Goal: Transaction & Acquisition: Purchase product/service

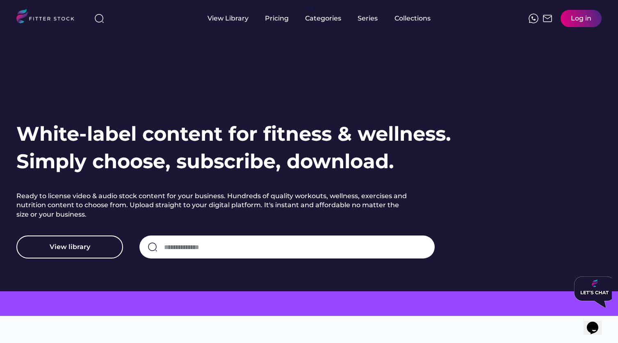
click at [589, 21] on div "Log in" at bounding box center [581, 18] width 21 height 9
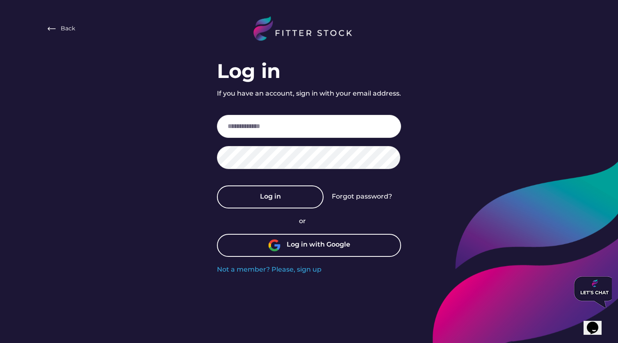
click at [298, 131] on input "email" at bounding box center [309, 126] width 184 height 23
click at [267, 125] on input "email" at bounding box center [309, 126] width 184 height 23
click at [258, 128] on input "email" at bounding box center [309, 126] width 184 height 23
type input "**********"
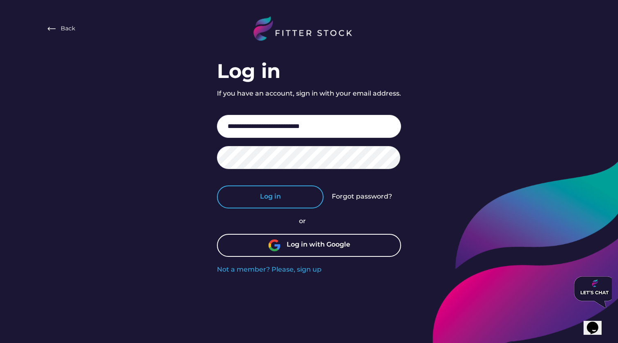
click at [280, 196] on button "Log in" at bounding box center [270, 196] width 107 height 23
click at [342, 125] on input "**********" at bounding box center [309, 126] width 184 height 23
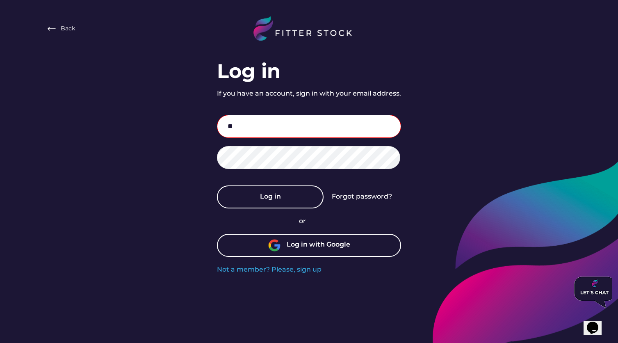
type input "*"
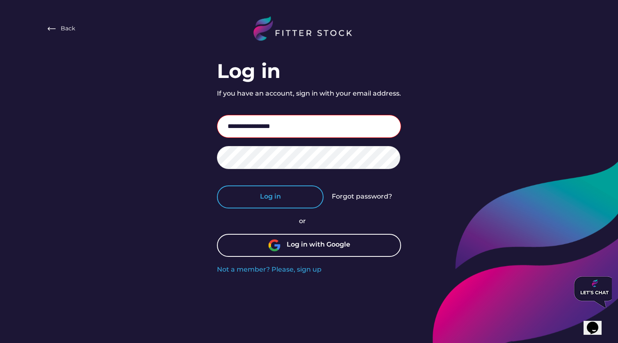
type input "**********"
click at [304, 203] on button "Log in" at bounding box center [270, 196] width 107 height 23
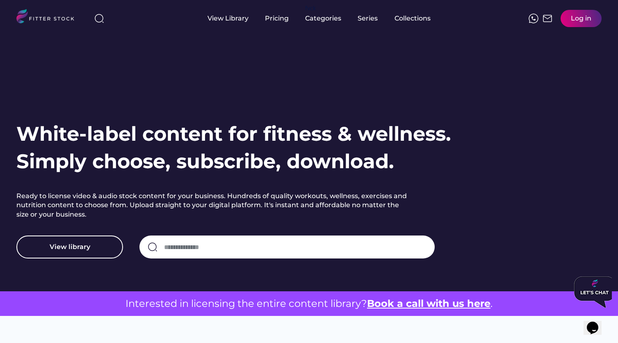
click at [574, 24] on div "Log in" at bounding box center [581, 18] width 41 height 17
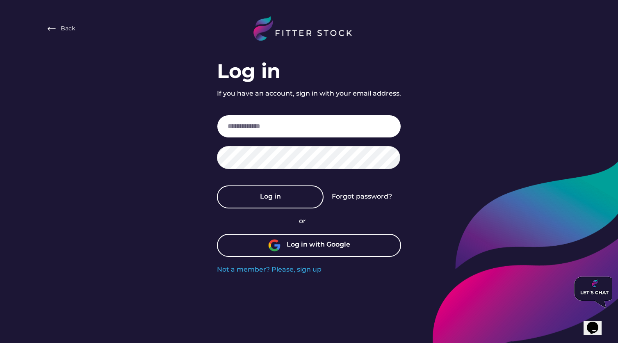
click at [314, 127] on input "email" at bounding box center [309, 126] width 184 height 23
type input "***"
type input "**********"
click at [373, 195] on div "Forgot password?" at bounding box center [362, 196] width 60 height 9
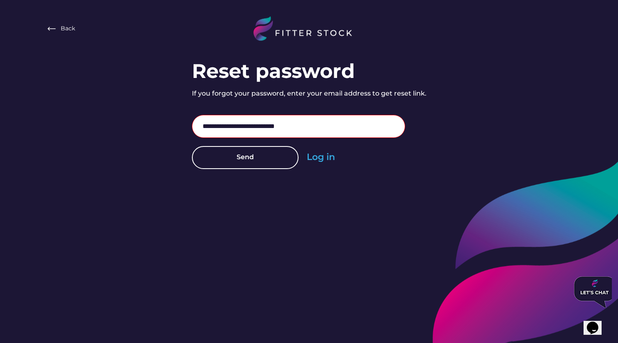
type input "**********"
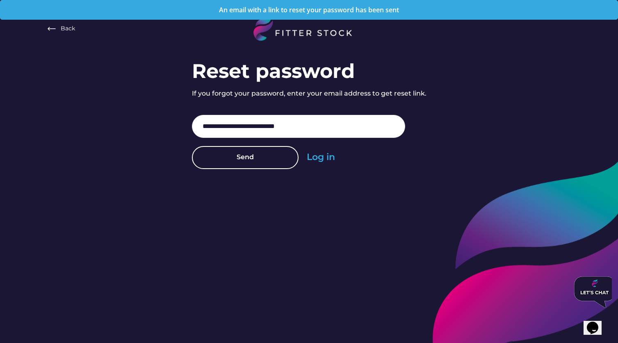
click at [443, 76] on div "**********" at bounding box center [309, 88] width 618 height 177
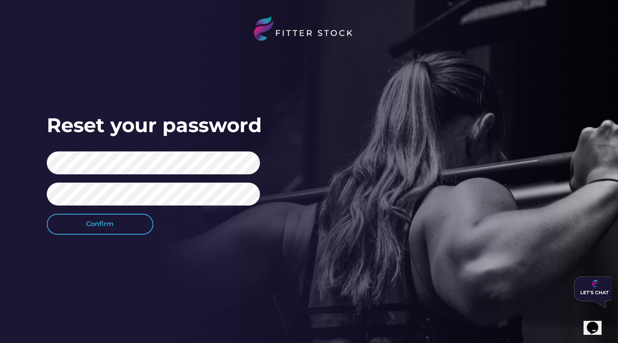
click at [111, 233] on button "Confirm" at bounding box center [100, 224] width 107 height 21
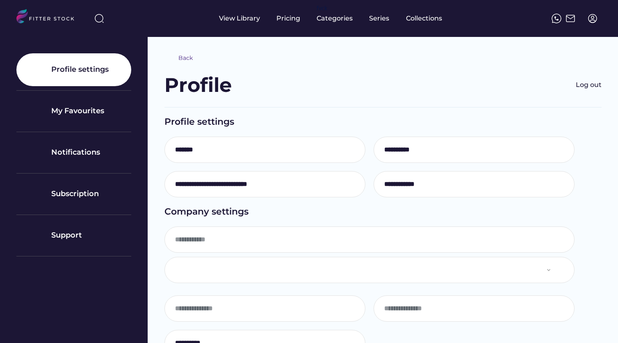
select select "**********"
type input "*******"
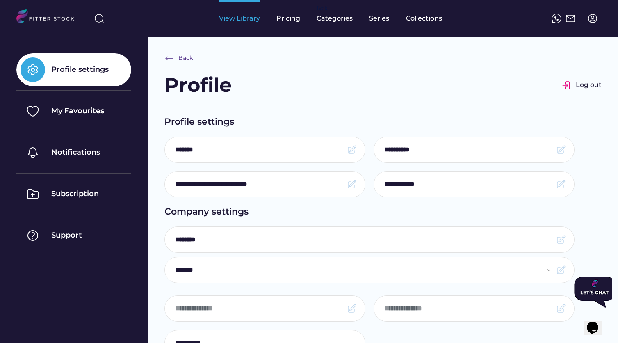
click at [241, 21] on div "View Library" at bounding box center [239, 18] width 41 height 9
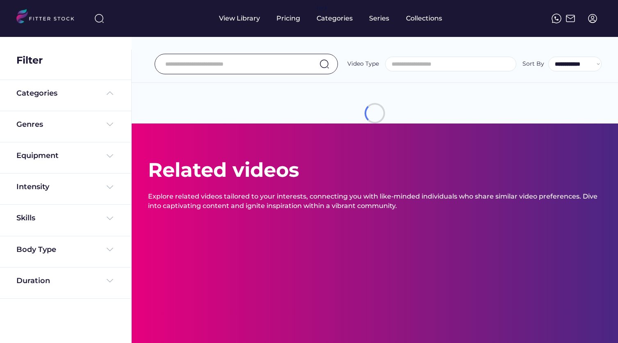
select select
select select "**********"
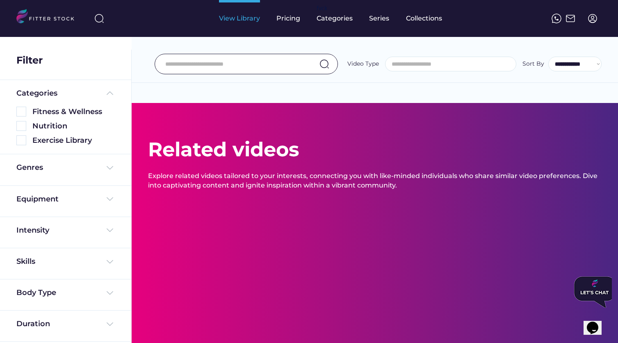
select select "**********"
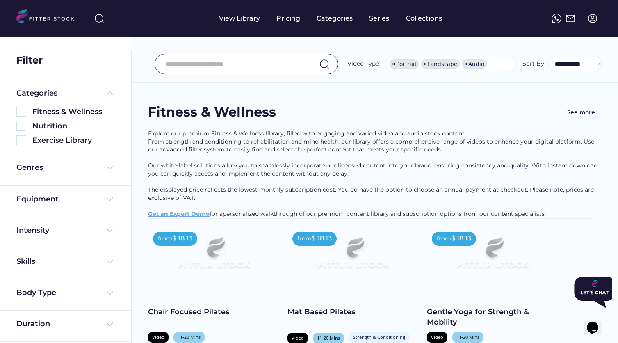
scroll to position [11, 0]
click at [199, 64] on input "input" at bounding box center [235, 63] width 141 height 17
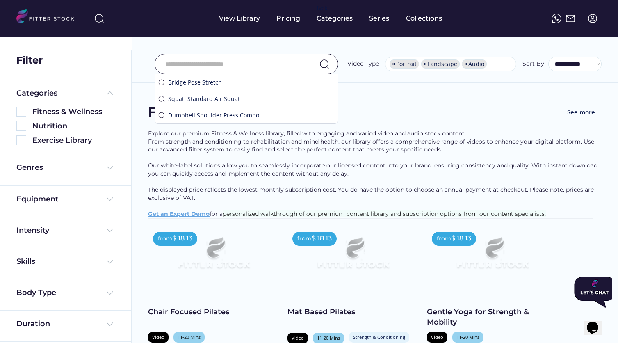
click at [390, 106] on div "Fitness & Wellness See more" at bounding box center [375, 116] width 454 height 27
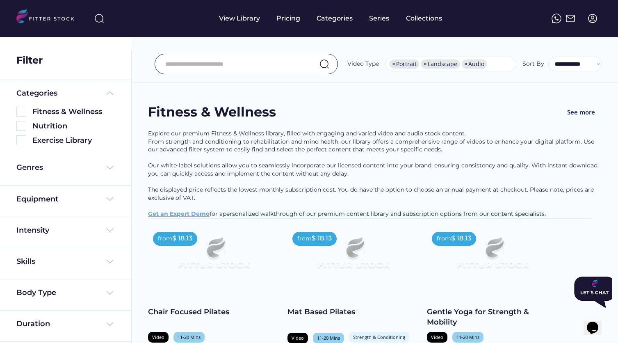
scroll to position [0, 0]
click at [193, 63] on input "input" at bounding box center [235, 63] width 141 height 17
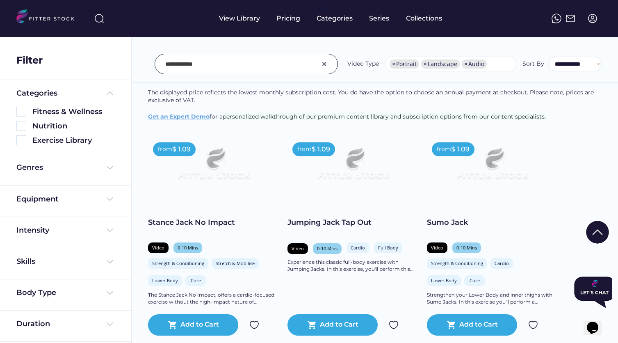
scroll to position [135, 0]
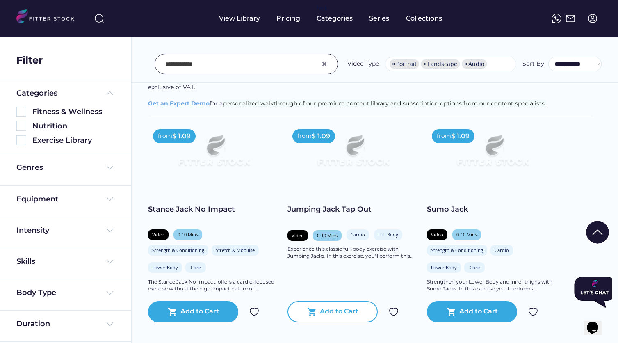
click at [333, 307] on div "Add to Cart" at bounding box center [339, 312] width 39 height 10
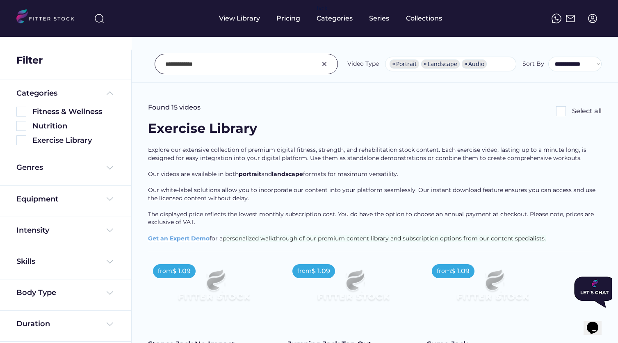
scroll to position [0, 0]
click at [203, 68] on input "input" at bounding box center [235, 63] width 141 height 17
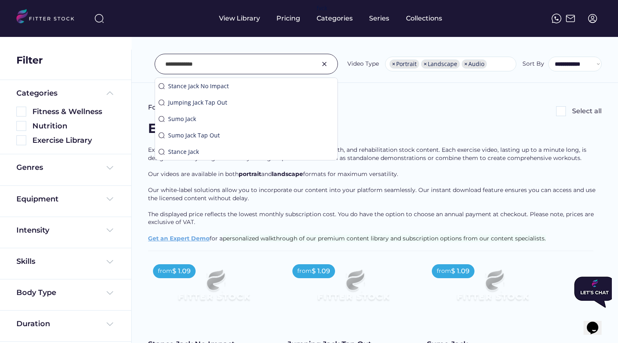
click at [203, 68] on input "input" at bounding box center [235, 63] width 141 height 17
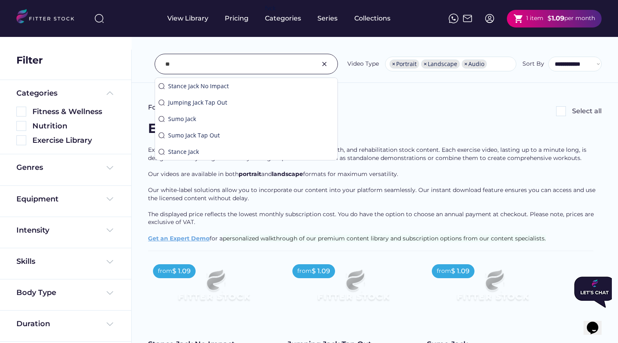
type input "*"
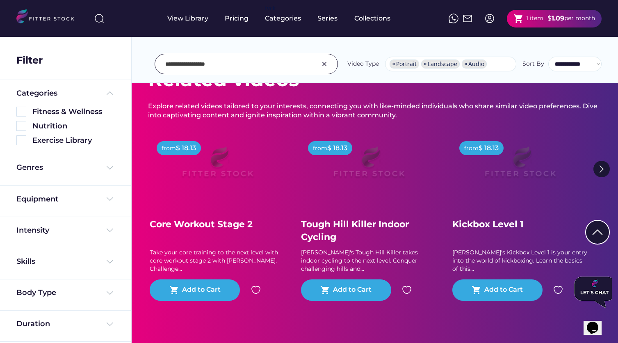
scroll to position [83, 0]
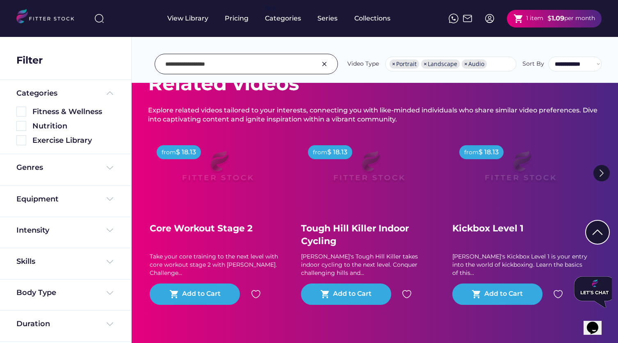
click at [603, 172] on img at bounding box center [601, 173] width 16 height 16
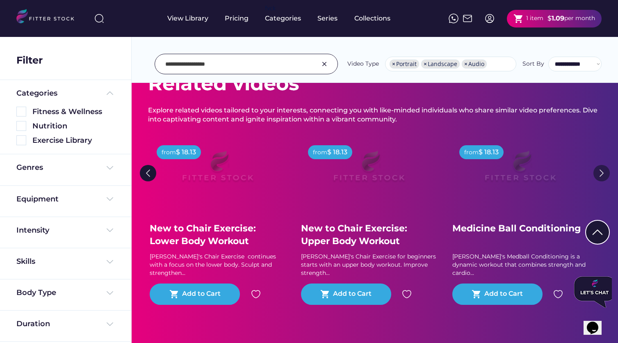
click at [604, 172] on img at bounding box center [601, 173] width 16 height 16
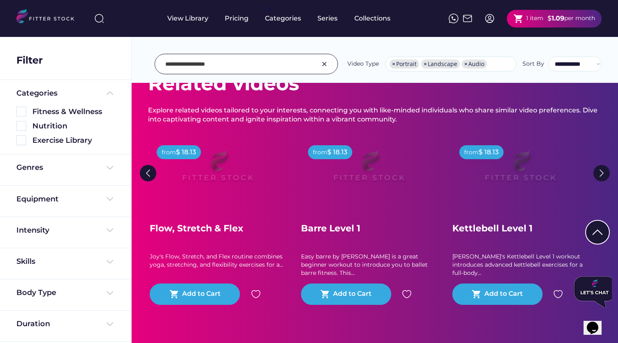
click at [200, 67] on input "input" at bounding box center [235, 63] width 141 height 17
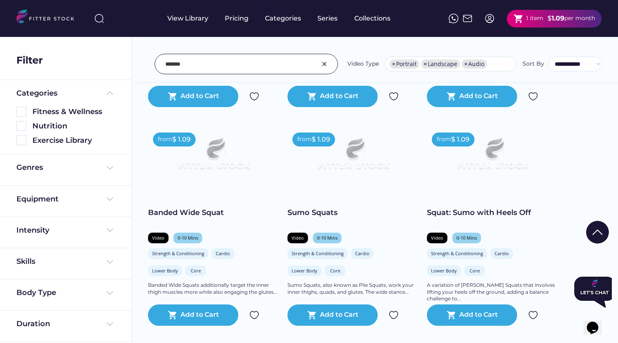
scroll to position [574, 0]
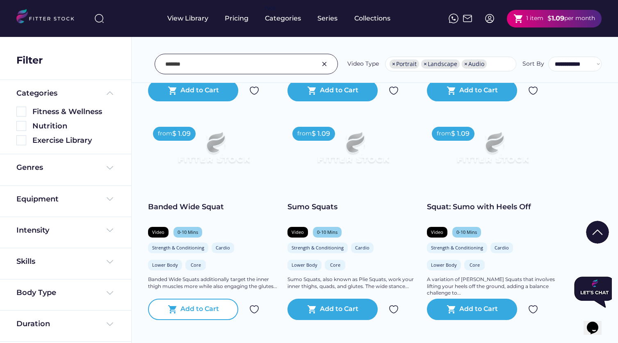
click at [201, 310] on div "Add to Cart" at bounding box center [199, 309] width 39 height 10
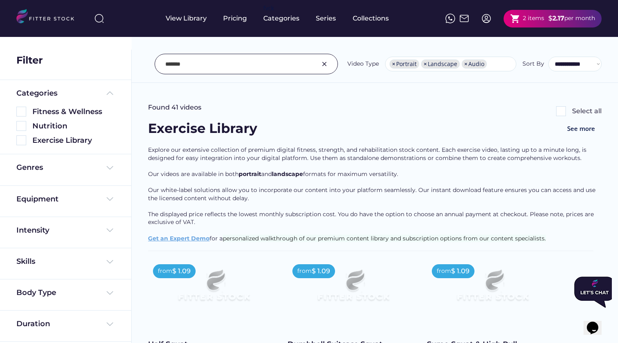
scroll to position [0, 0]
click at [210, 62] on input "input" at bounding box center [235, 63] width 141 height 17
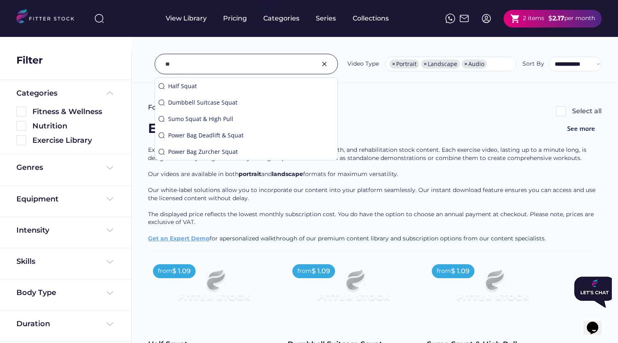
type input "*"
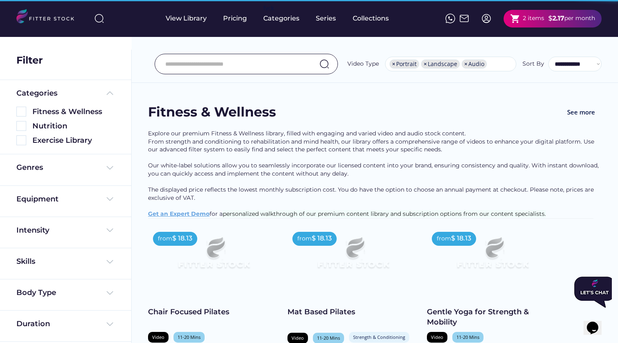
click at [179, 66] on input "input" at bounding box center [235, 63] width 141 height 17
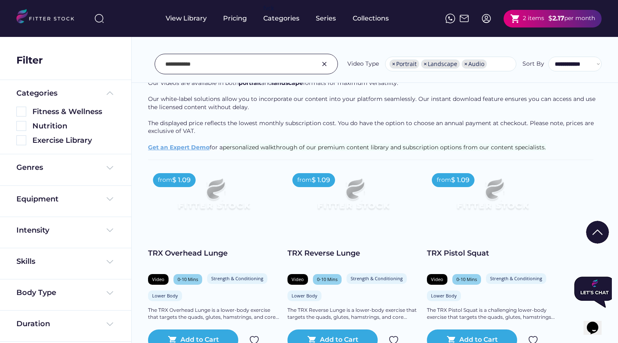
scroll to position [105, 0]
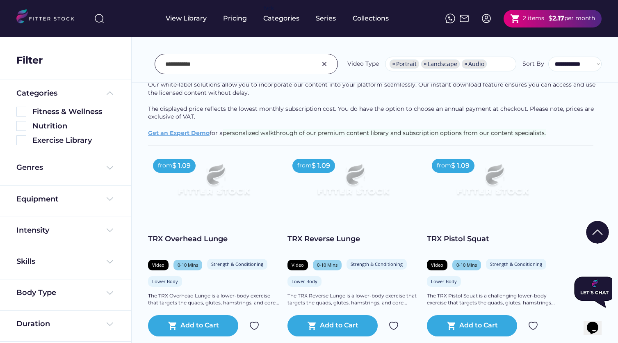
click at [182, 65] on input "input" at bounding box center [235, 63] width 141 height 17
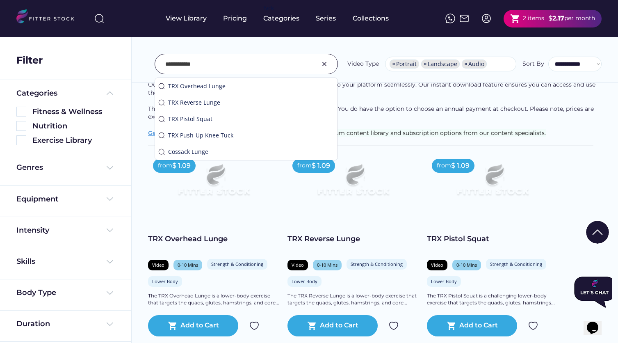
click at [179, 63] on input "input" at bounding box center [235, 63] width 141 height 17
click at [181, 64] on input "input" at bounding box center [235, 63] width 141 height 17
click at [217, 64] on input "input" at bounding box center [235, 63] width 141 height 17
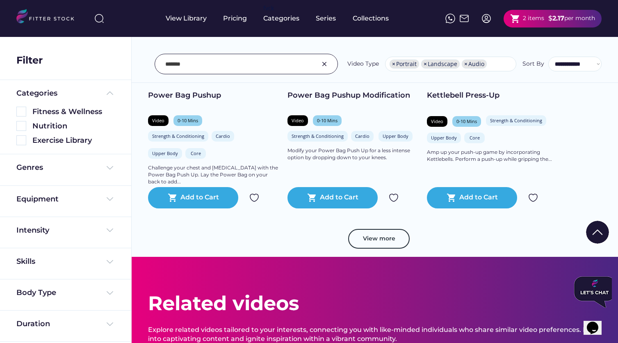
scroll to position [1862, 0]
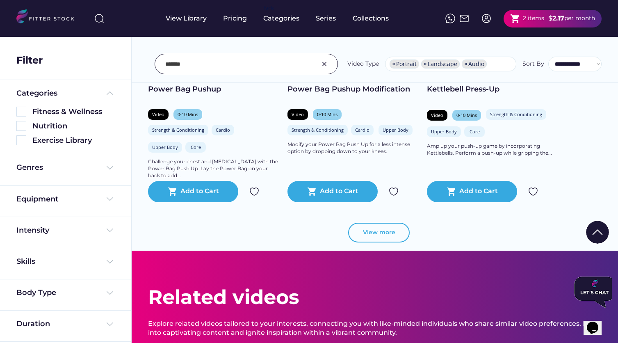
click at [374, 237] on button "View more" at bounding box center [379, 233] width 62 height 20
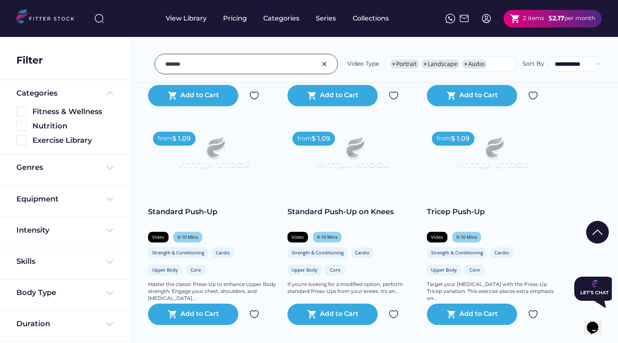
scroll to position [2178, 0]
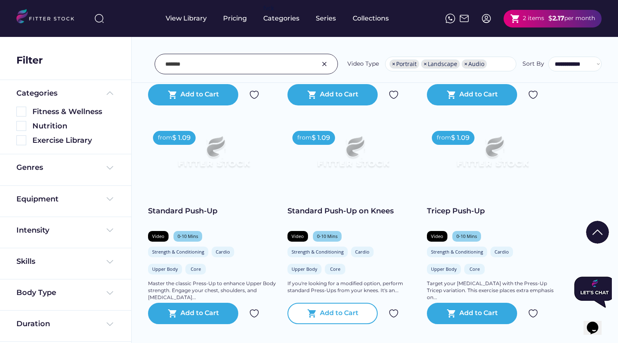
click at [343, 309] on div "shopping_cart Add to Cart" at bounding box center [332, 313] width 90 height 21
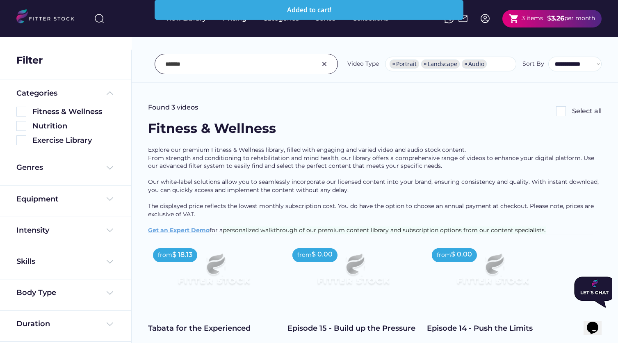
scroll to position [0, 0]
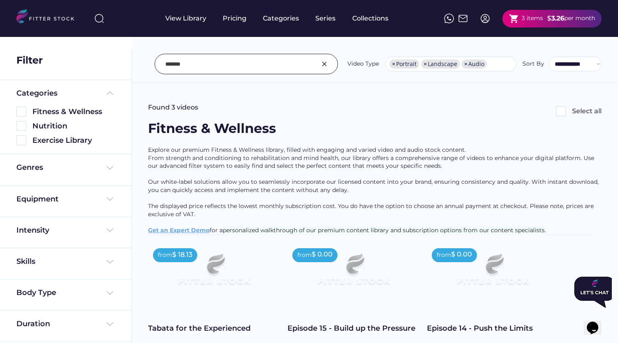
click at [198, 62] on input "input" at bounding box center [235, 63] width 141 height 17
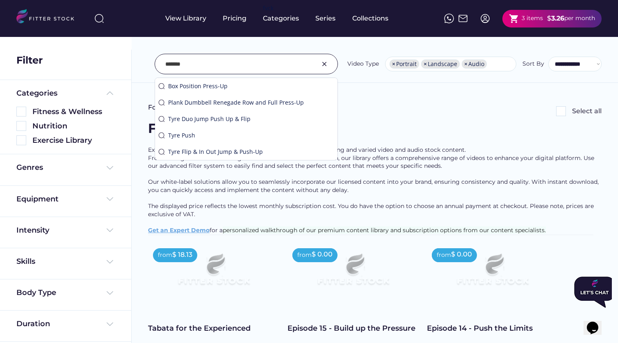
click at [198, 62] on input "input" at bounding box center [235, 63] width 141 height 17
type input "*"
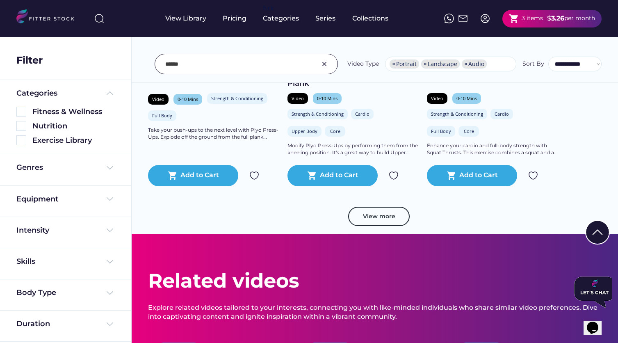
scroll to position [2998, 0]
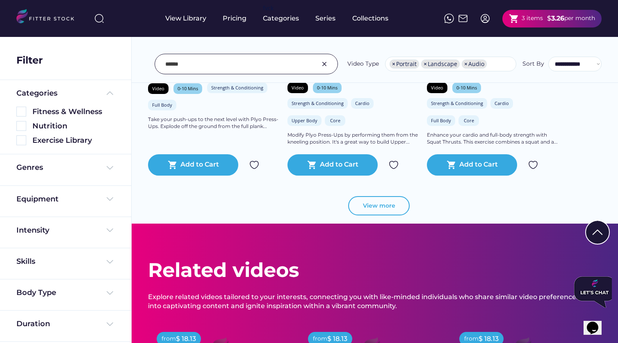
click at [388, 201] on button "View more" at bounding box center [379, 206] width 62 height 20
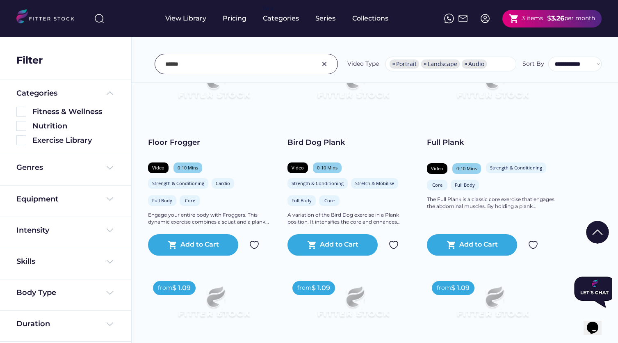
scroll to position [3139, 0]
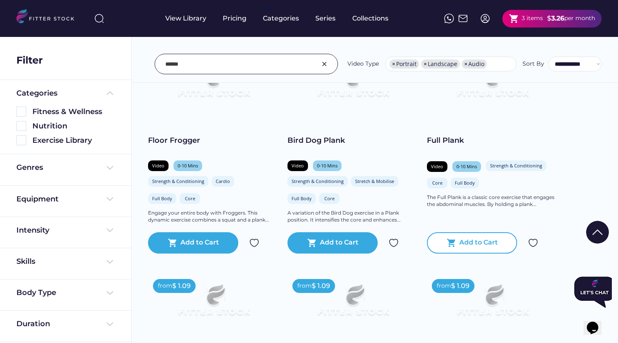
click at [472, 238] on div "Add to Cart" at bounding box center [478, 243] width 39 height 10
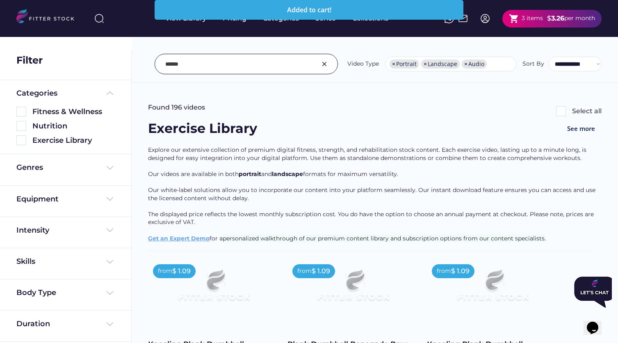
scroll to position [0, 0]
click at [184, 66] on input "input" at bounding box center [235, 63] width 141 height 17
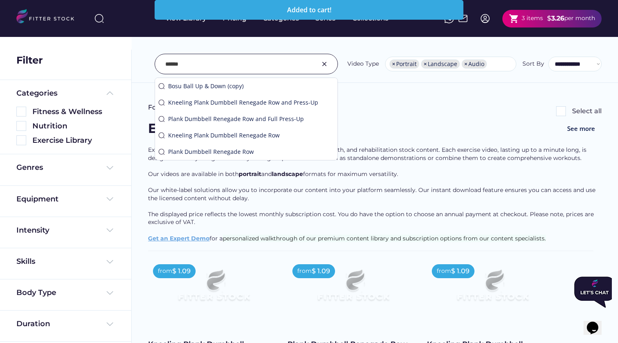
click at [184, 66] on input "input" at bounding box center [235, 63] width 141 height 17
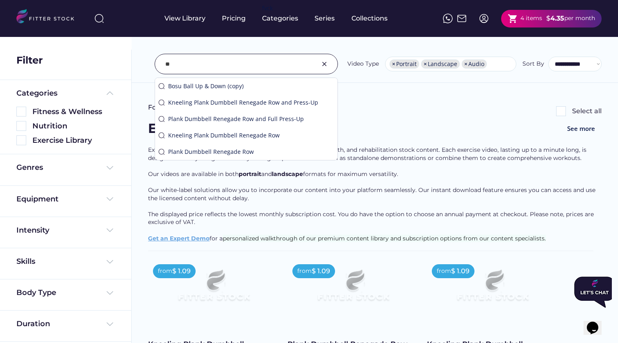
type input "*"
click at [194, 66] on input "input" at bounding box center [235, 63] width 141 height 17
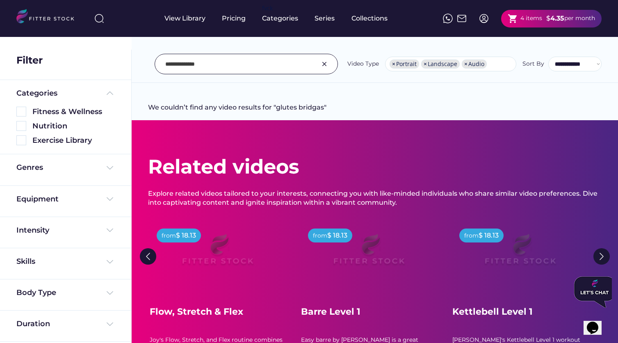
click at [201, 64] on input "input" at bounding box center [235, 63] width 141 height 17
click at [216, 64] on input "input" at bounding box center [235, 63] width 141 height 17
type input "**********"
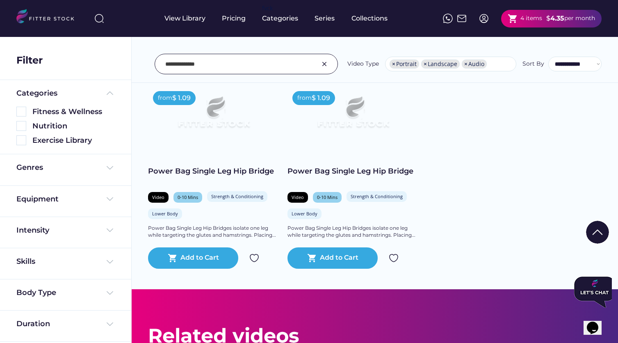
scroll to position [148, 0]
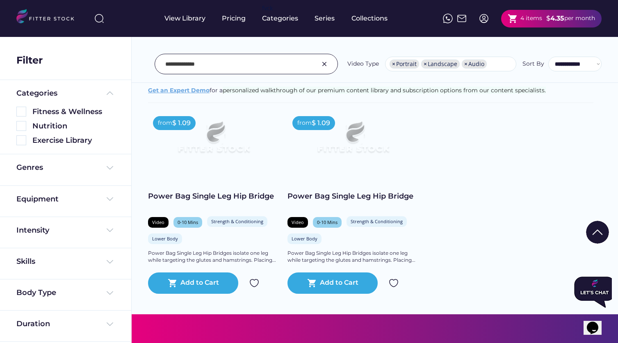
drag, startPoint x: 206, startPoint y: 63, endPoint x: 148, endPoint y: 65, distance: 58.3
click at [148, 65] on div "**********" at bounding box center [375, 64] width 454 height 21
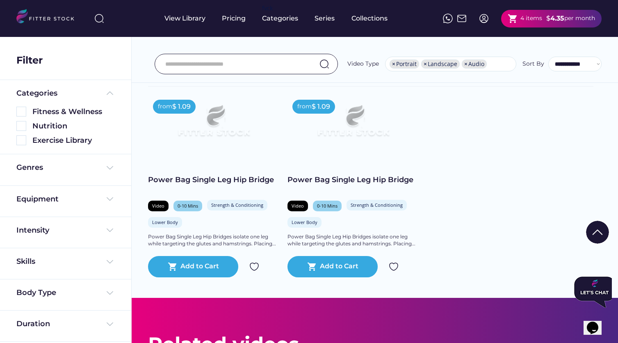
paste input "**********"
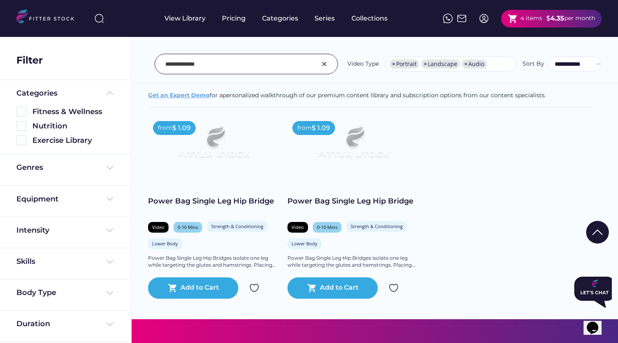
scroll to position [144, 0]
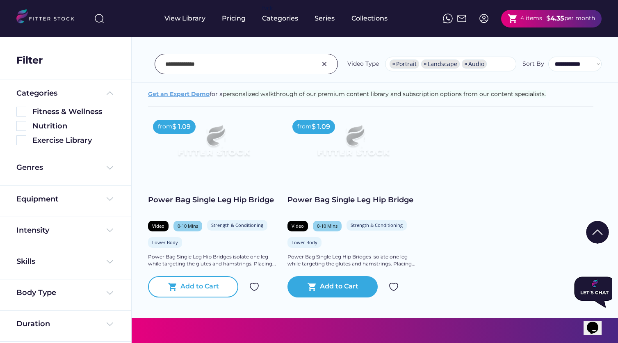
click at [204, 288] on div "Add to Cart" at bounding box center [199, 287] width 39 height 10
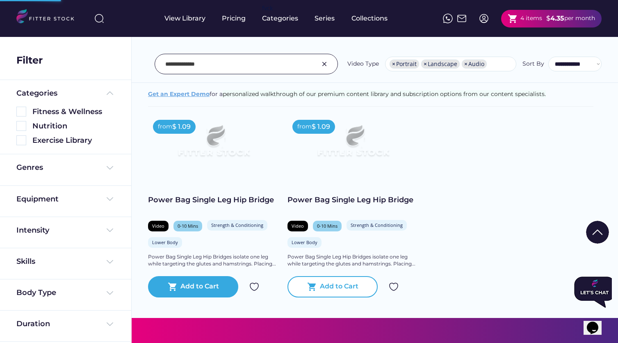
click at [331, 282] on div "Add to Cart" at bounding box center [339, 287] width 39 height 10
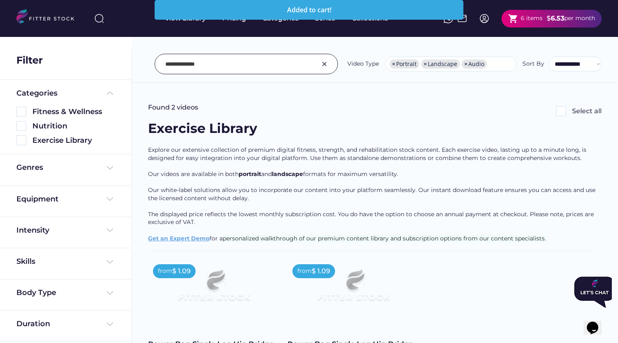
scroll to position [0, 0]
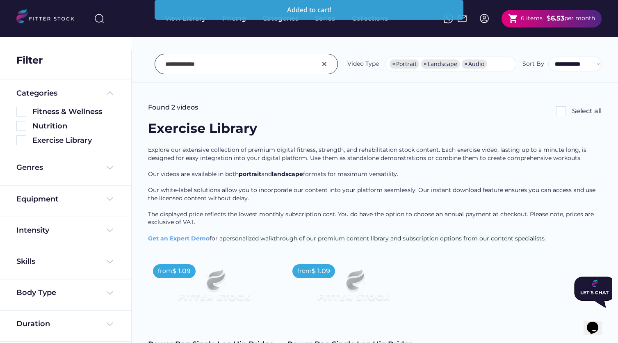
click at [212, 66] on input "input" at bounding box center [235, 63] width 141 height 17
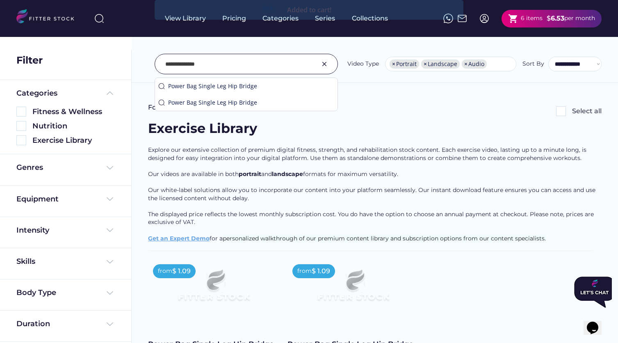
click at [212, 66] on input "input" at bounding box center [235, 63] width 141 height 17
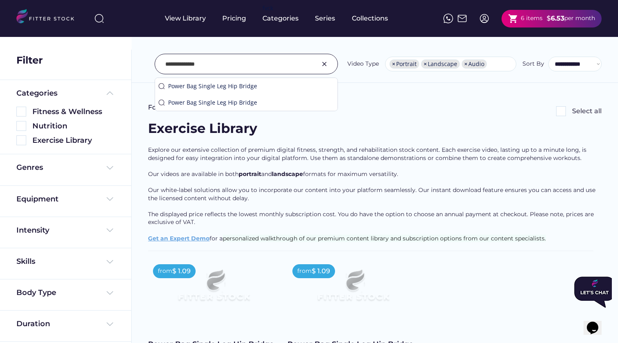
type input "**********"
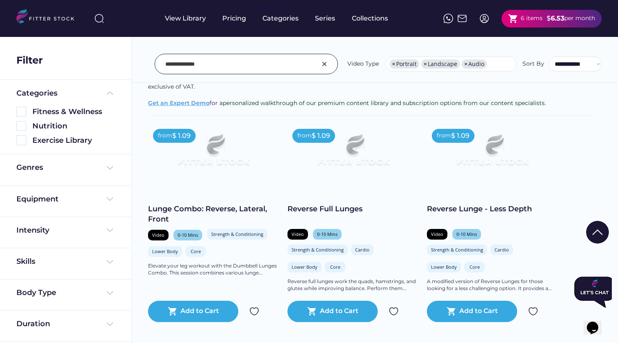
scroll to position [131, 0]
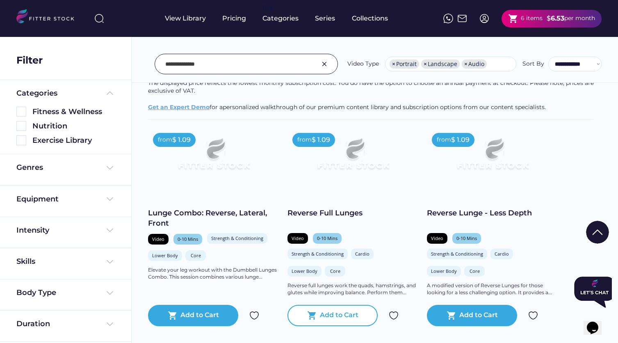
click at [334, 313] on div "Add to Cart" at bounding box center [339, 315] width 39 height 10
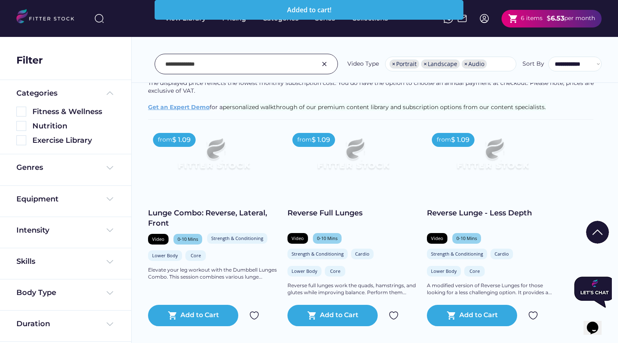
click at [211, 64] on input "input" at bounding box center [235, 63] width 141 height 17
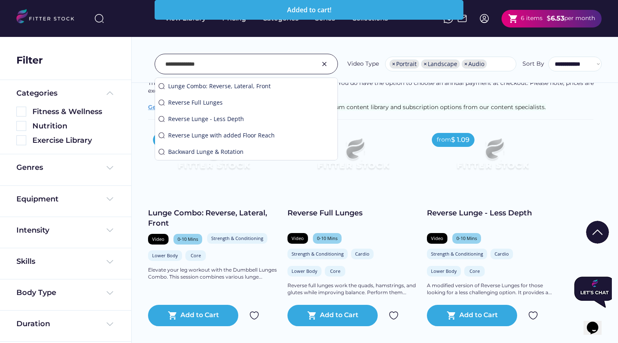
click at [211, 64] on input "input" at bounding box center [235, 63] width 141 height 17
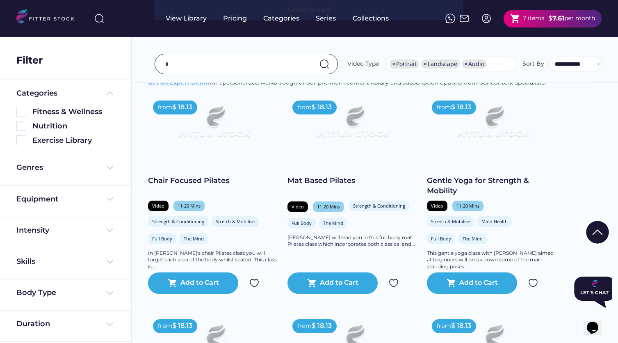
scroll to position [0, 0]
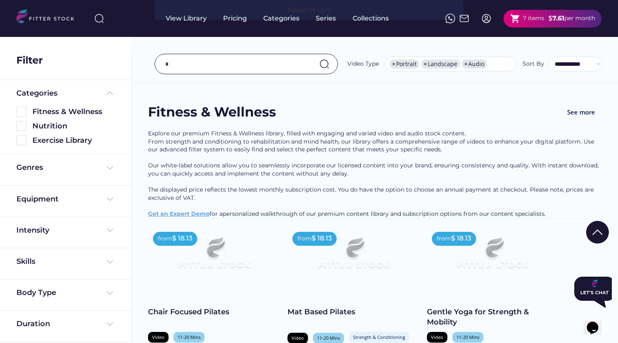
click at [194, 64] on input "input" at bounding box center [235, 63] width 141 height 17
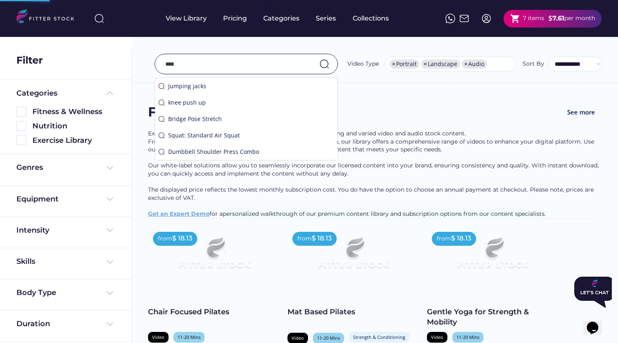
click at [225, 64] on input "input" at bounding box center [235, 63] width 141 height 17
click at [237, 65] on input "input" at bounding box center [235, 63] width 141 height 17
click at [218, 62] on input "input" at bounding box center [235, 63] width 141 height 17
click at [201, 64] on input "input" at bounding box center [235, 63] width 141 height 17
click at [238, 68] on input "input" at bounding box center [235, 63] width 141 height 17
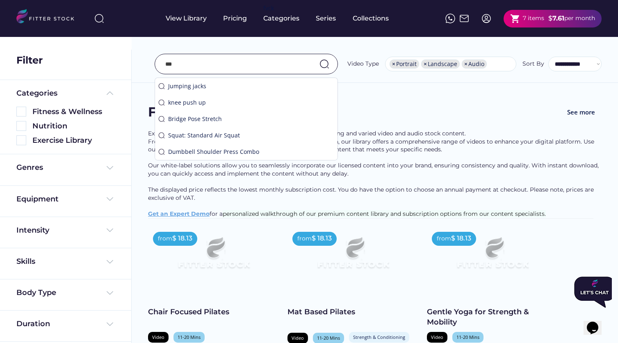
click at [232, 66] on input "input" at bounding box center [235, 63] width 141 height 17
type input "*"
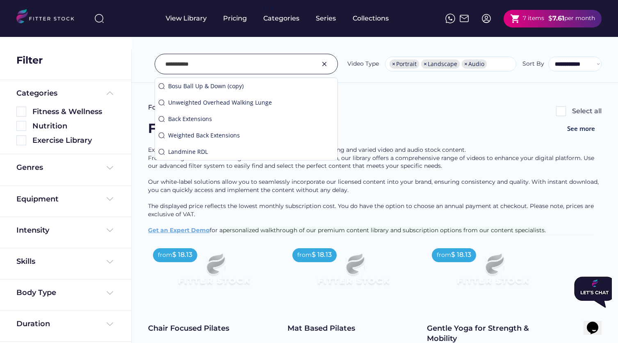
type input "**********"
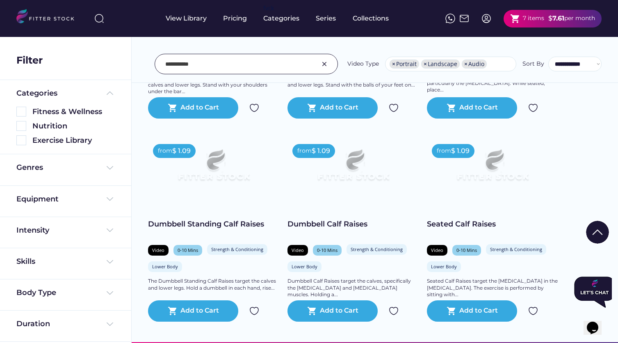
scroll to position [540, 0]
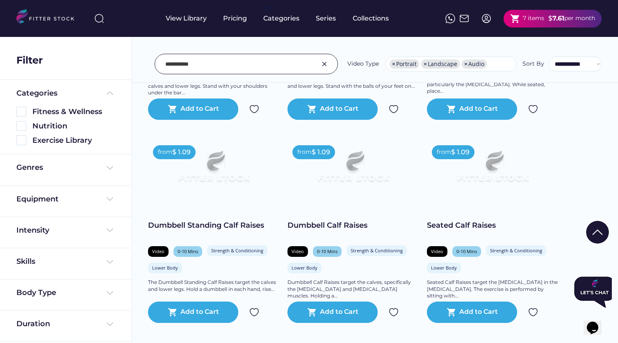
click at [328, 313] on div at bounding box center [309, 293] width 41 height 41
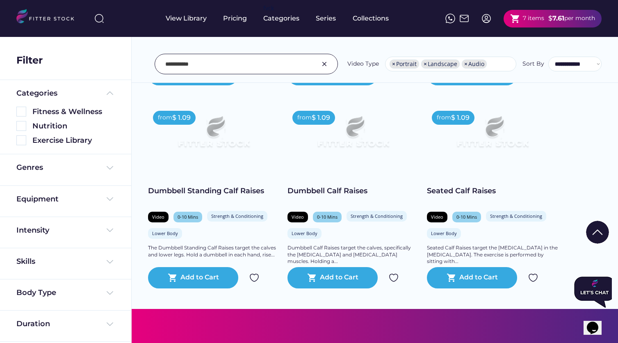
scroll to position [572, 0]
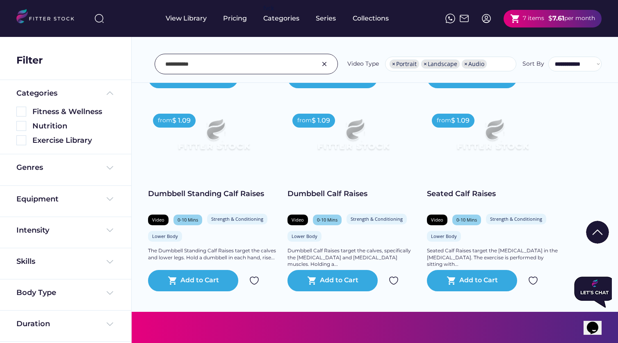
click at [205, 64] on input "input" at bounding box center [235, 63] width 141 height 17
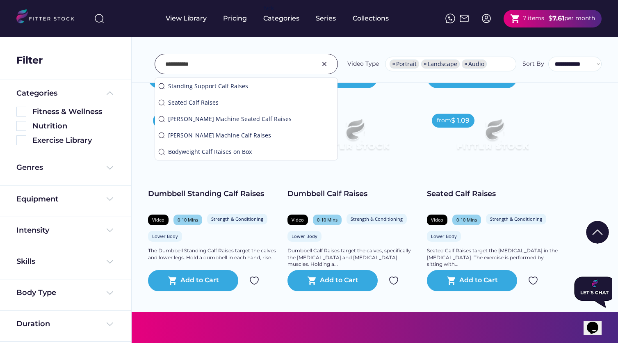
click at [205, 64] on input "input" at bounding box center [235, 63] width 141 height 17
type input "*"
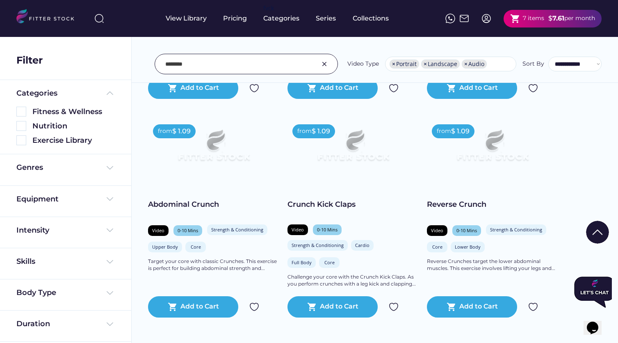
scroll to position [349, 0]
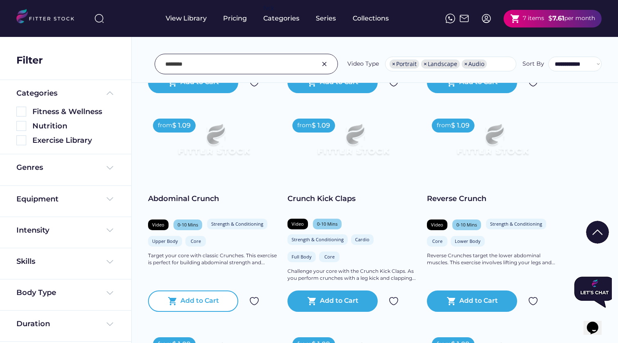
click at [186, 297] on div "Add to Cart" at bounding box center [199, 301] width 39 height 10
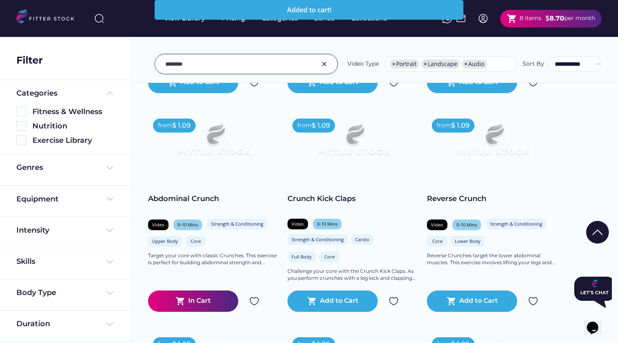
click at [205, 67] on input "input" at bounding box center [235, 63] width 141 height 17
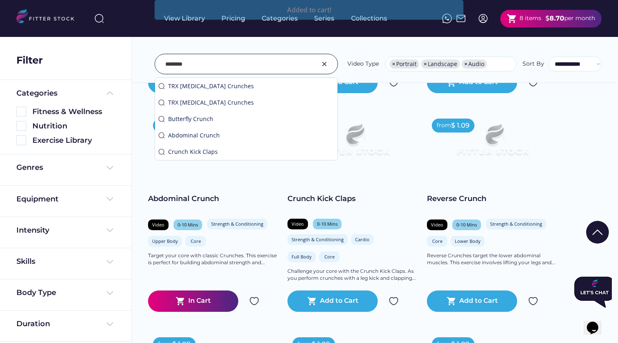
click at [205, 67] on input "input" at bounding box center [235, 63] width 141 height 17
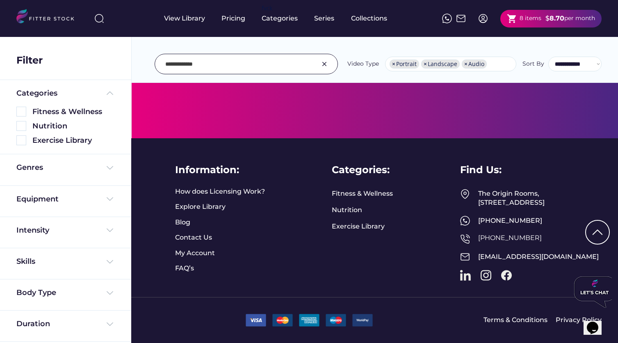
click at [201, 64] on input "input" at bounding box center [235, 63] width 141 height 17
type input "**********"
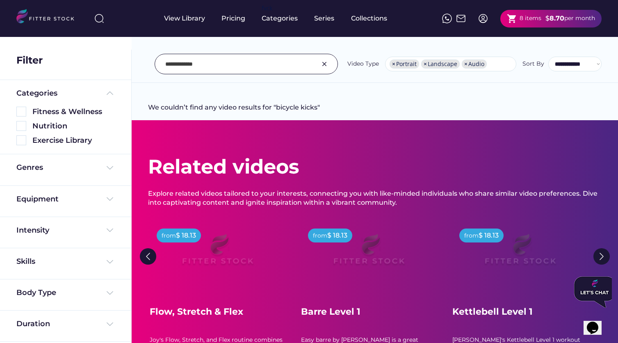
scroll to position [0, 0]
click at [262, 64] on input "input" at bounding box center [235, 63] width 141 height 17
drag, startPoint x: 202, startPoint y: 64, endPoint x: 152, endPoint y: 62, distance: 50.5
click at [152, 62] on div "**********" at bounding box center [375, 64] width 454 height 21
click at [211, 64] on input "input" at bounding box center [235, 63] width 141 height 17
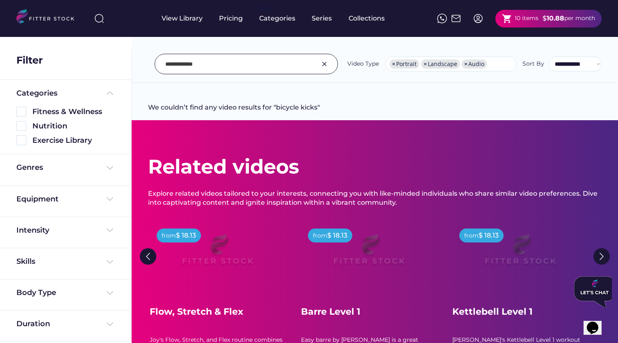
click at [201, 70] on input "input" at bounding box center [235, 63] width 141 height 17
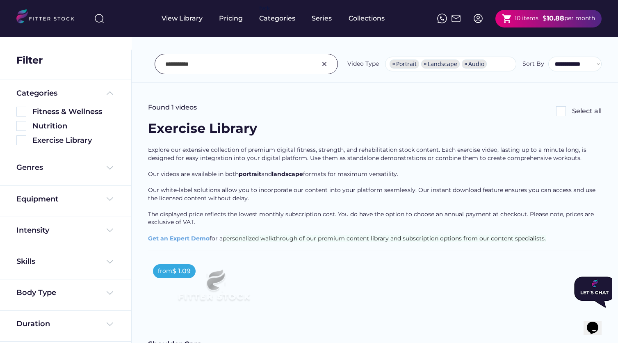
click at [195, 66] on input "input" at bounding box center [235, 63] width 141 height 17
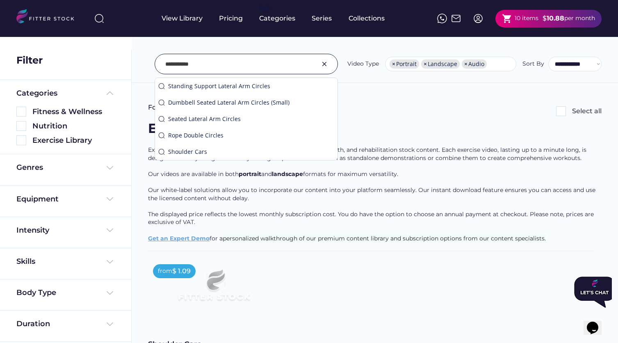
click at [201, 66] on input "input" at bounding box center [235, 63] width 141 height 17
paste input "**********"
drag, startPoint x: 306, startPoint y: 62, endPoint x: 195, endPoint y: 67, distance: 110.9
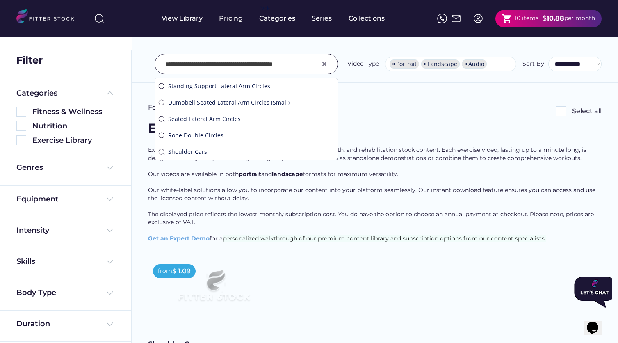
click at [195, 67] on input "input" at bounding box center [235, 63] width 141 height 17
type input "**********"
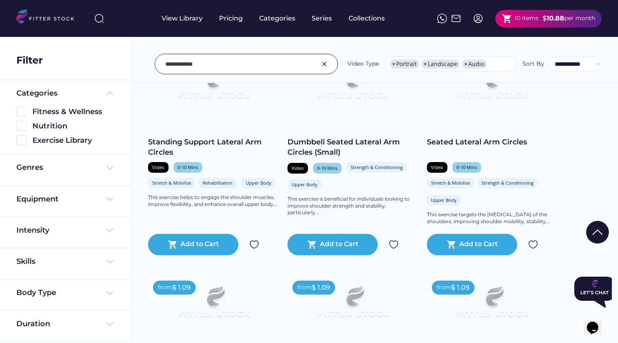
scroll to position [208, 0]
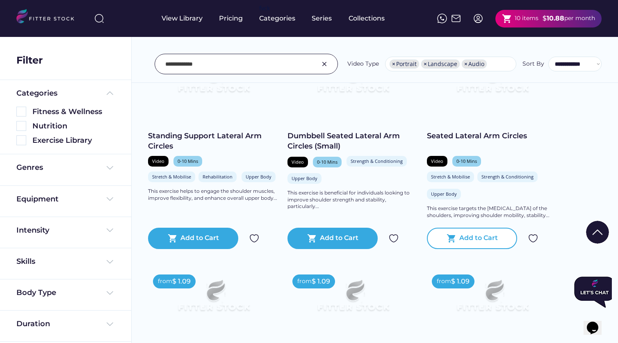
click at [468, 239] on div "Add to Cart" at bounding box center [478, 238] width 39 height 10
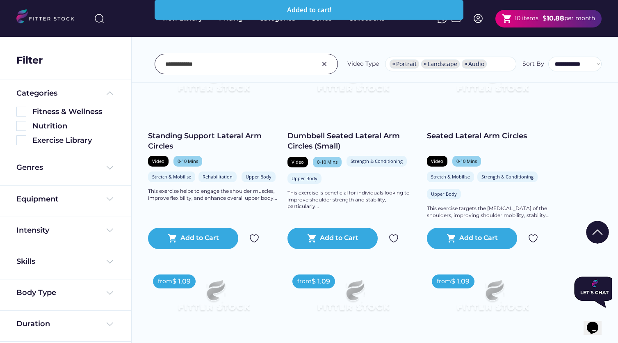
click at [206, 66] on input "input" at bounding box center [235, 63] width 141 height 17
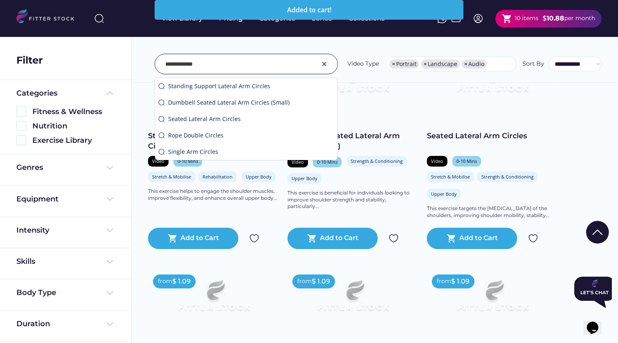
click at [206, 66] on input "input" at bounding box center [235, 63] width 141 height 17
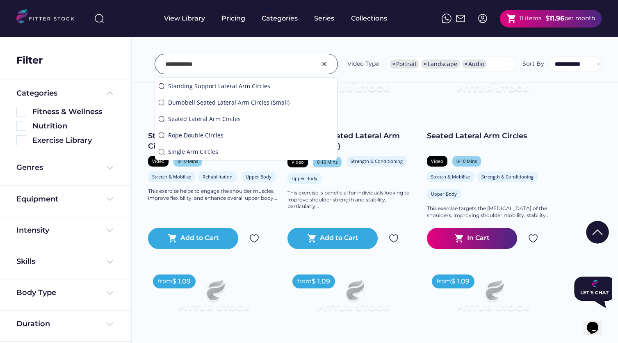
type input "**********"
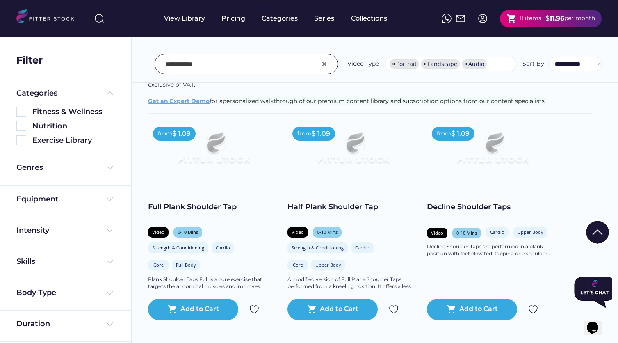
scroll to position [134, 0]
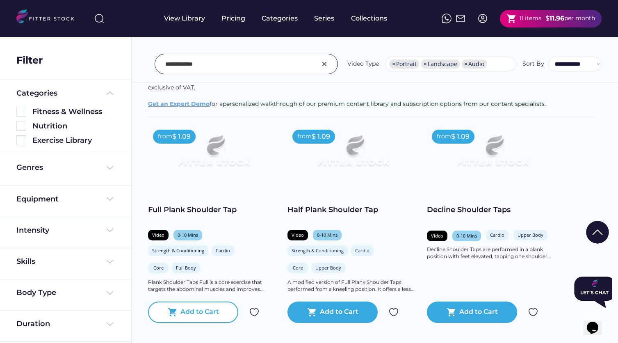
click at [206, 312] on div "Add to Cart" at bounding box center [199, 312] width 39 height 10
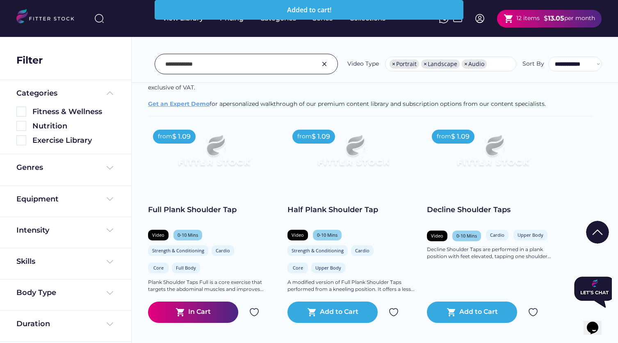
click at [212, 64] on input "input" at bounding box center [235, 63] width 141 height 17
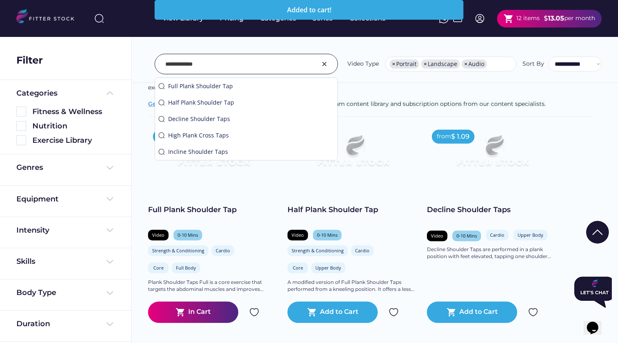
click at [212, 64] on input "input" at bounding box center [235, 63] width 141 height 17
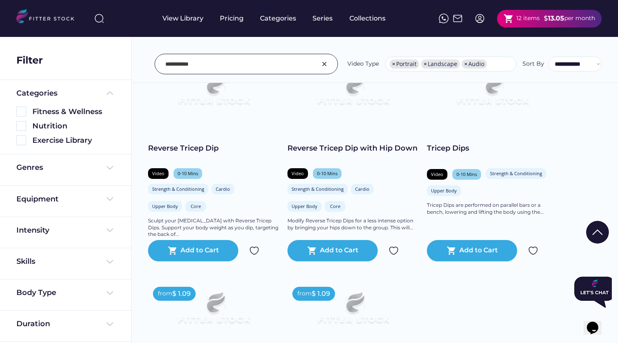
scroll to position [417, 0]
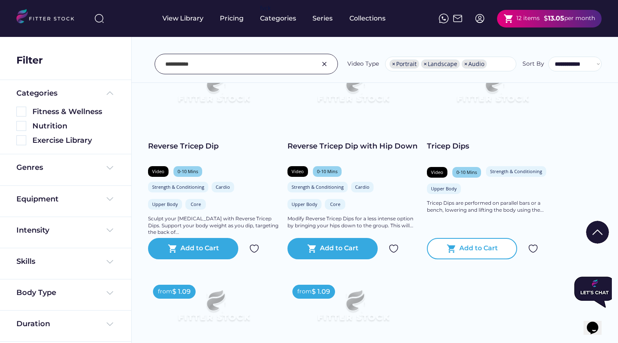
click at [483, 244] on div "Add to Cart" at bounding box center [478, 249] width 39 height 10
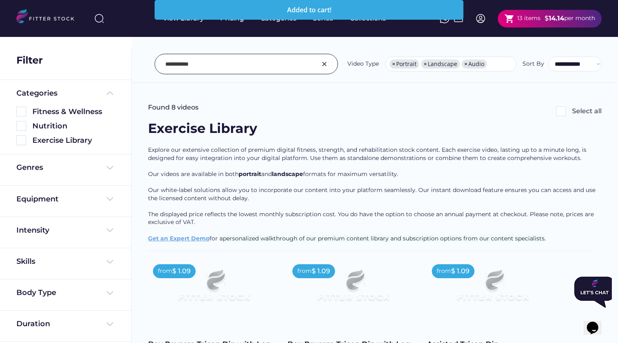
scroll to position [0, 0]
click at [199, 63] on input "input" at bounding box center [235, 63] width 141 height 17
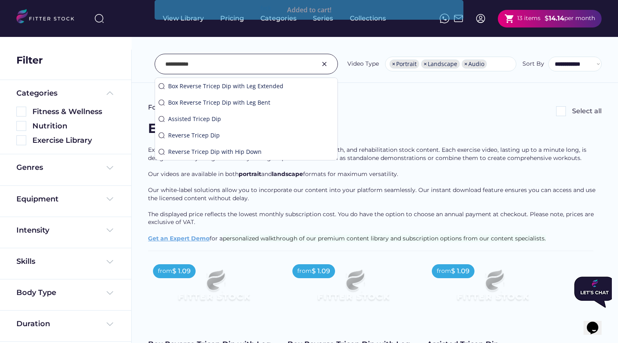
click at [199, 63] on input "input" at bounding box center [235, 63] width 141 height 17
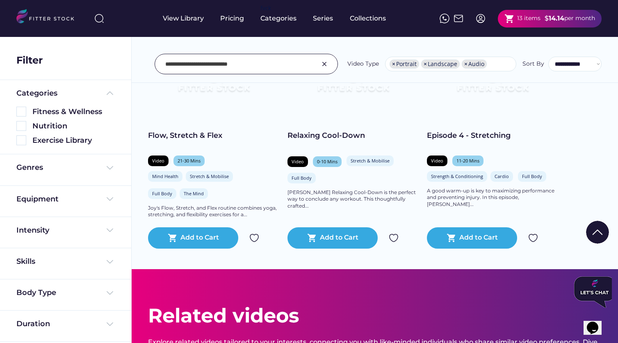
scroll to position [197, 0]
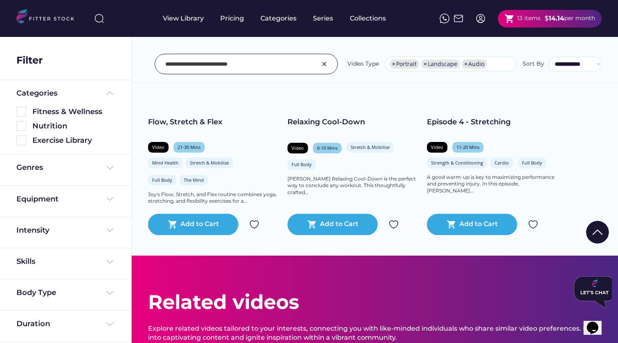
click at [602, 231] on img at bounding box center [597, 232] width 23 height 23
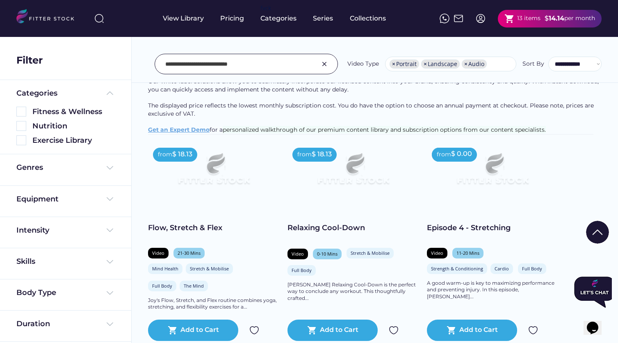
scroll to position [89, 0]
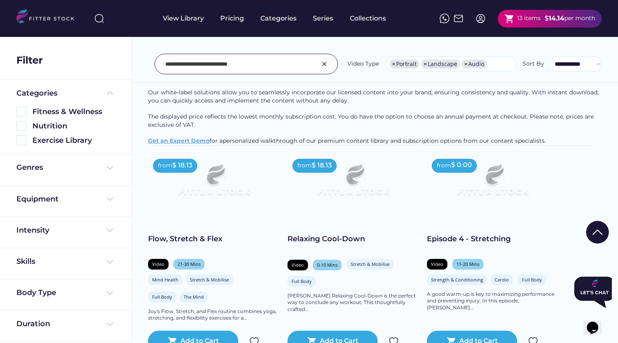
click at [191, 65] on input "input" at bounding box center [235, 63] width 141 height 17
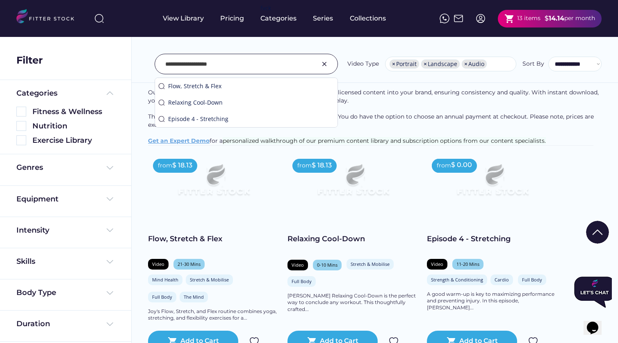
click at [233, 67] on input "input" at bounding box center [235, 63] width 141 height 17
type input "**********"
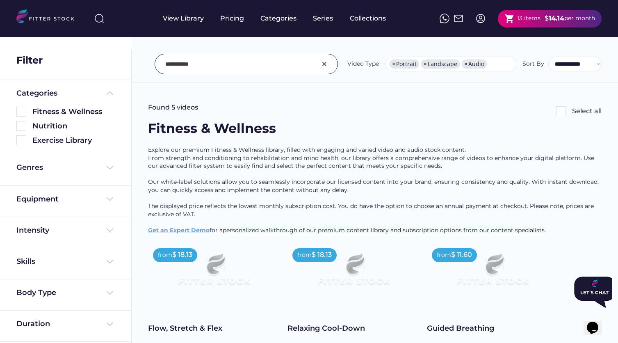
scroll to position [0, 0]
click at [167, 64] on input "input" at bounding box center [235, 63] width 141 height 17
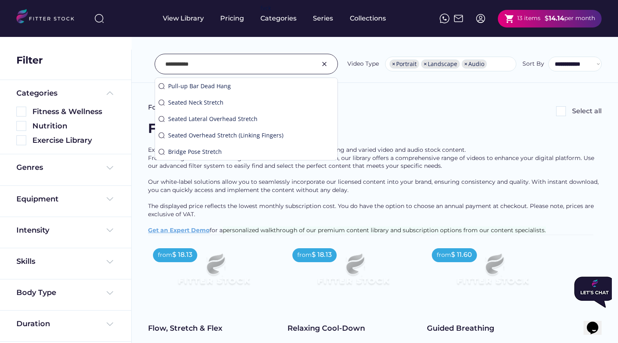
click at [165, 65] on input "input" at bounding box center [235, 63] width 141 height 17
click at [217, 63] on input "input" at bounding box center [235, 63] width 141 height 17
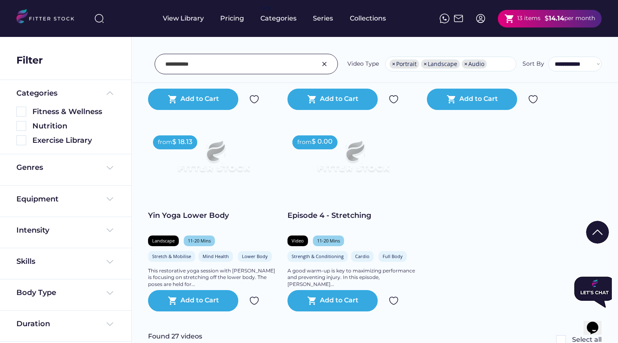
scroll to position [357, 0]
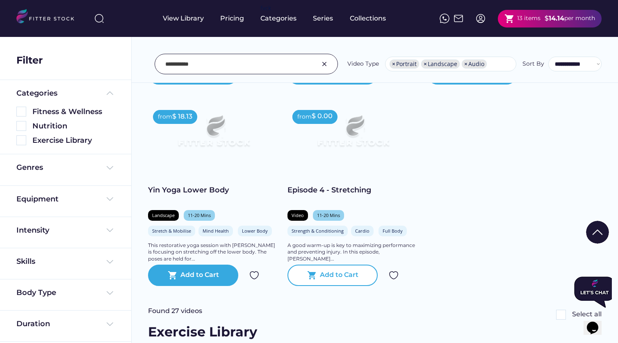
click at [334, 279] on div "Add to Cart" at bounding box center [339, 275] width 39 height 10
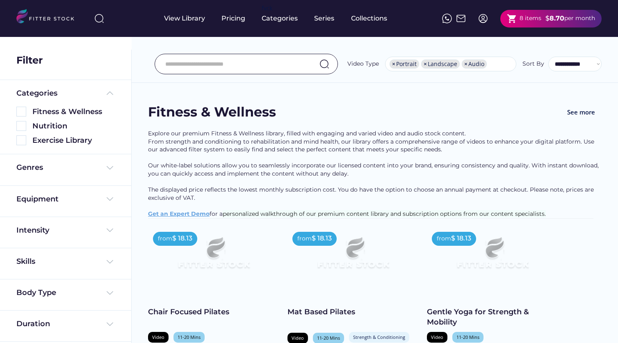
select select "**********"
click at [197, 65] on input "input" at bounding box center [235, 63] width 141 height 17
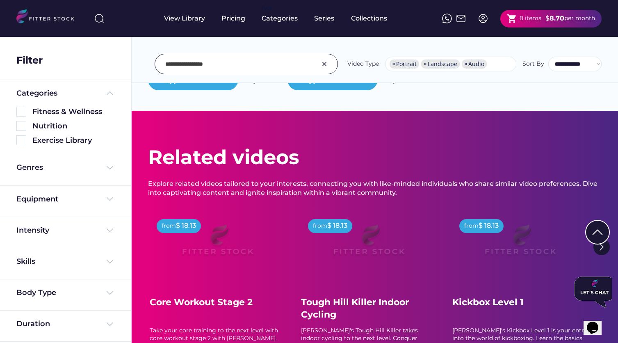
scroll to position [605, 0]
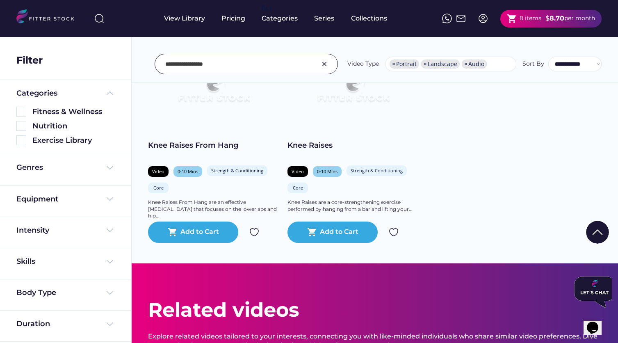
click at [232, 68] on input "input" at bounding box center [235, 63] width 141 height 17
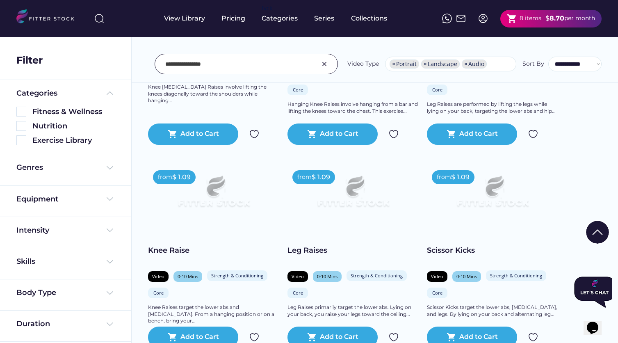
scroll to position [520, 0]
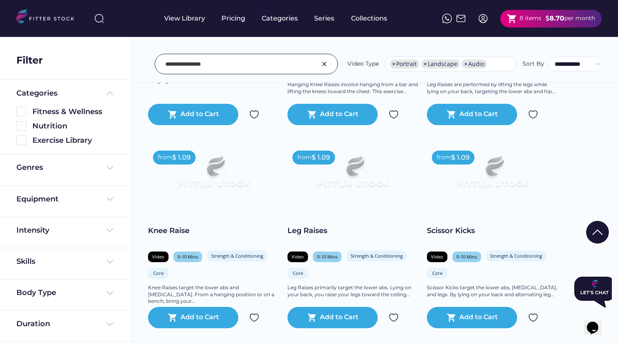
click at [328, 313] on div at bounding box center [309, 293] width 41 height 41
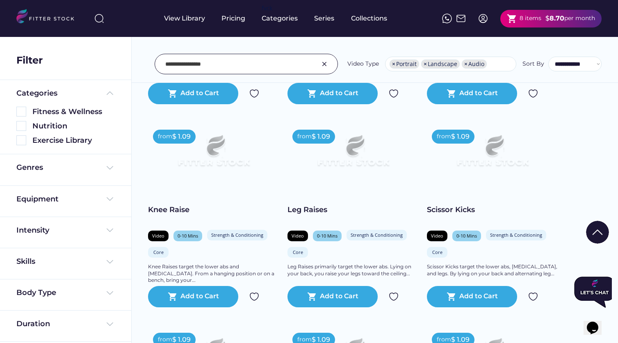
scroll to position [542, 0]
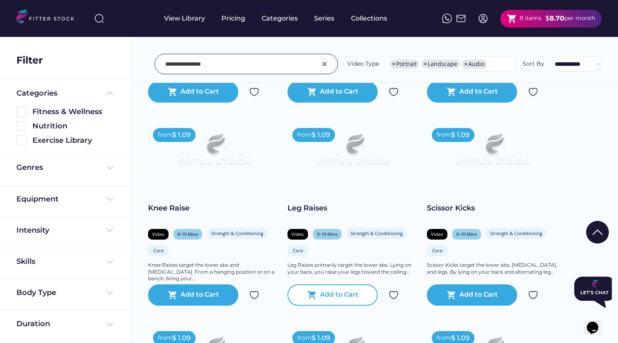
click at [338, 294] on div "Add to Cart" at bounding box center [339, 295] width 39 height 10
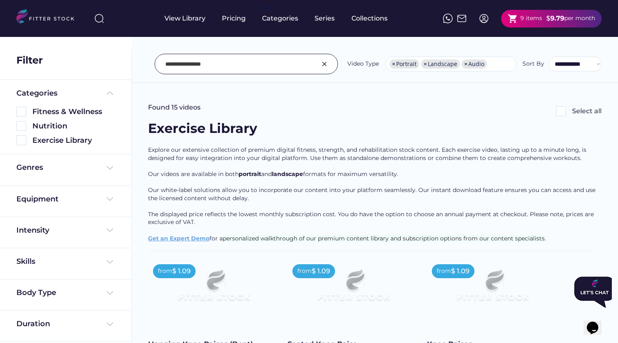
scroll to position [0, 0]
click at [218, 70] on input "input" at bounding box center [235, 63] width 141 height 17
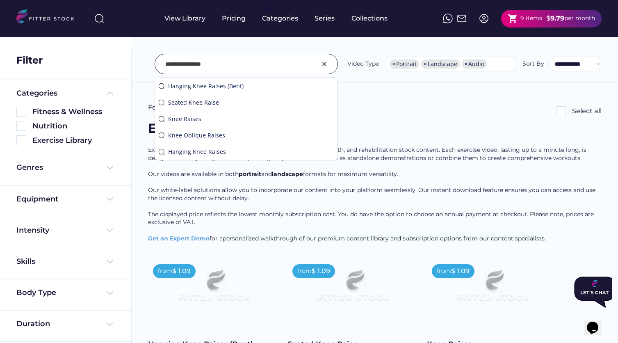
click at [218, 70] on input "input" at bounding box center [235, 63] width 141 height 17
type input "*"
click at [197, 65] on input "input" at bounding box center [235, 63] width 141 height 17
type input "**********"
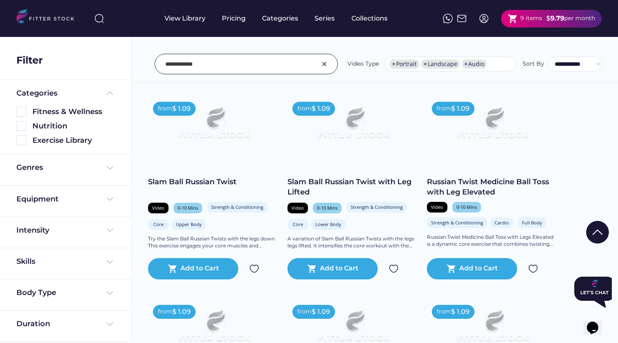
scroll to position [382, 0]
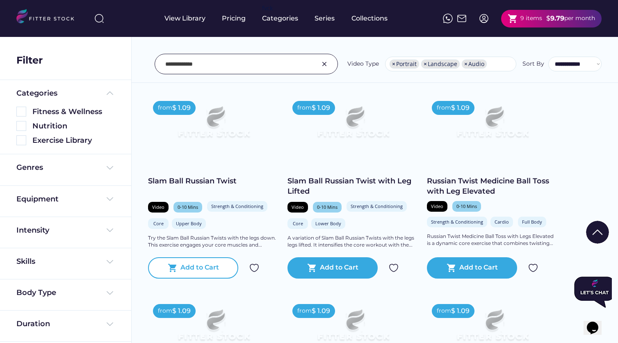
click at [200, 263] on div "Add to Cart" at bounding box center [199, 268] width 39 height 10
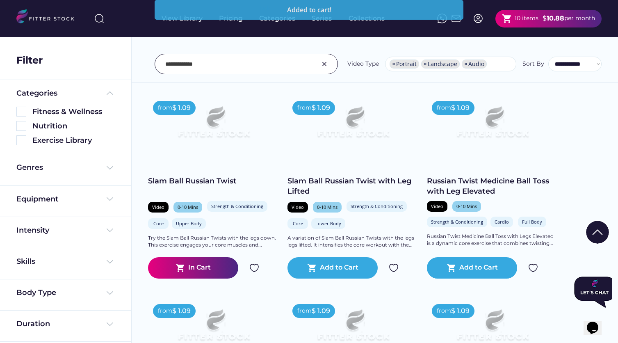
drag, startPoint x: 219, startPoint y: 62, endPoint x: 146, endPoint y: 57, distance: 73.6
click at [146, 57] on div "**********" at bounding box center [375, 46] width 486 height 74
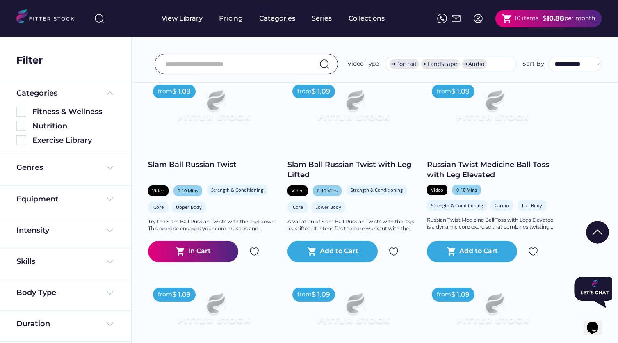
type input "*"
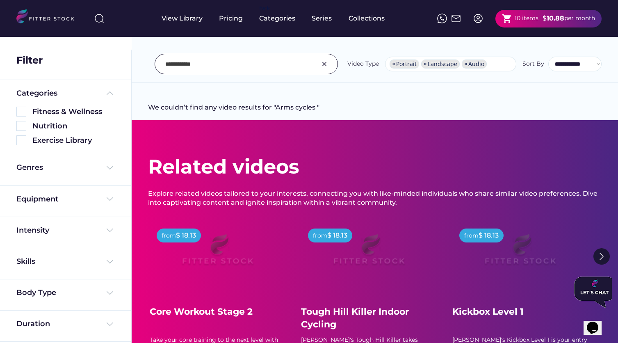
scroll to position [0, 0]
click at [205, 66] on input "input" at bounding box center [235, 63] width 141 height 17
type input "**********"
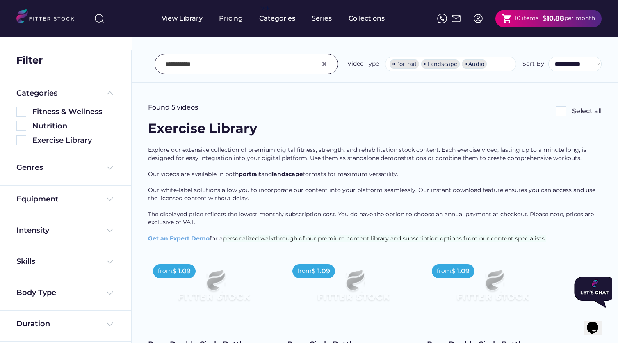
click at [183, 66] on input "input" at bounding box center [235, 63] width 141 height 17
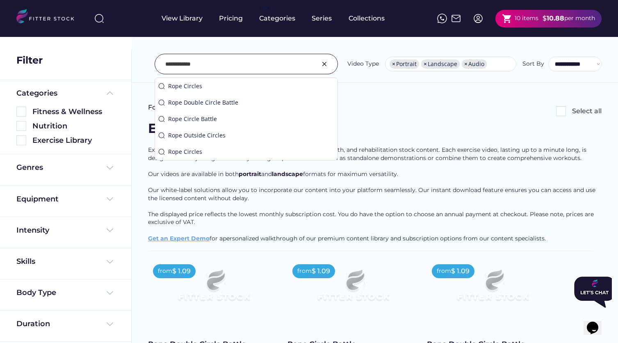
click at [183, 66] on input "input" at bounding box center [235, 63] width 141 height 17
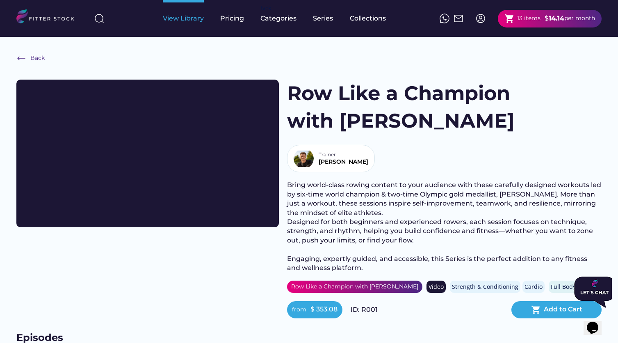
click at [188, 15] on div "View Library" at bounding box center [183, 18] width 41 height 9
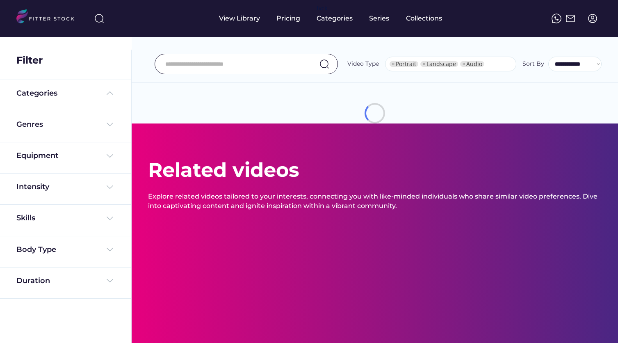
select select "**********"
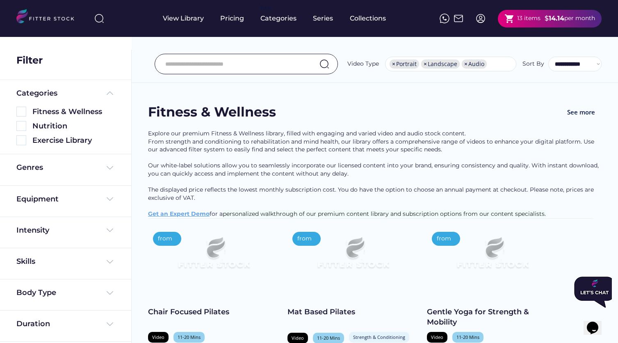
click at [196, 64] on input "input" at bounding box center [235, 63] width 141 height 17
click at [201, 65] on input "input" at bounding box center [235, 63] width 141 height 17
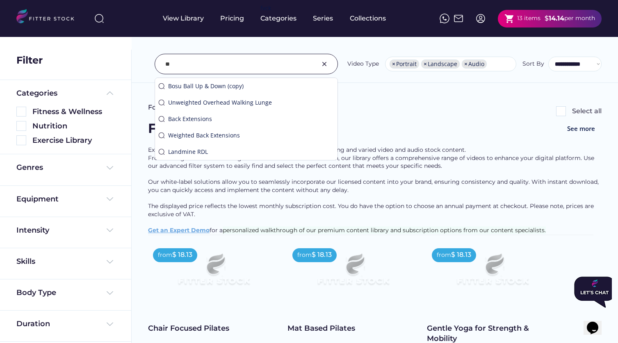
type input "*"
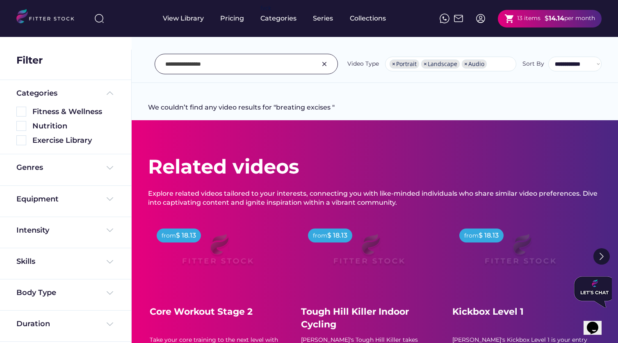
click at [180, 65] on input "input" at bounding box center [235, 63] width 141 height 17
drag, startPoint x: 217, startPoint y: 66, endPoint x: 156, endPoint y: 66, distance: 60.3
click at [156, 66] on div at bounding box center [246, 64] width 183 height 21
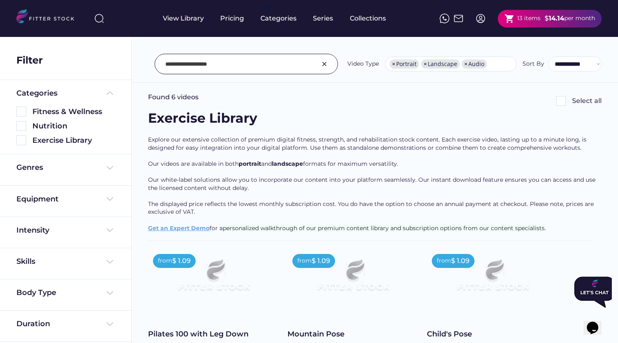
scroll to position [9, 0]
click at [217, 62] on input "input" at bounding box center [235, 63] width 141 height 17
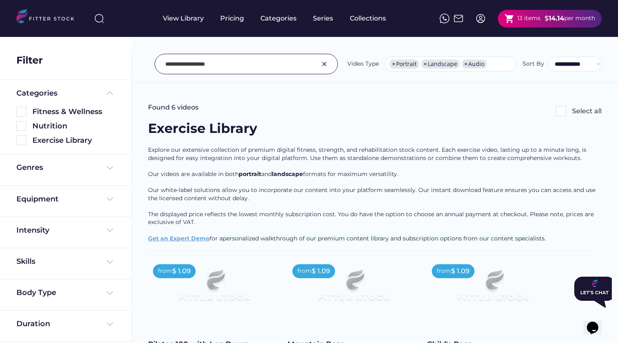
scroll to position [0, 0]
click at [221, 62] on input "input" at bounding box center [235, 63] width 141 height 17
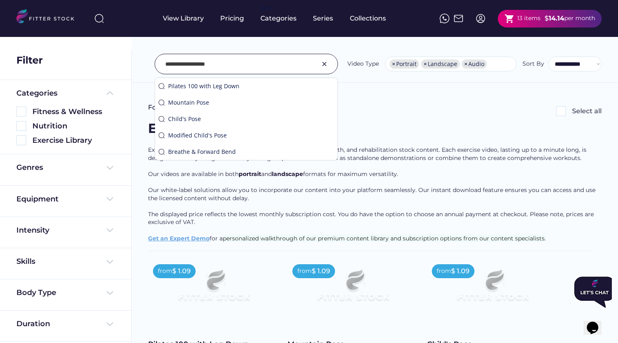
click at [221, 62] on input "input" at bounding box center [235, 63] width 141 height 17
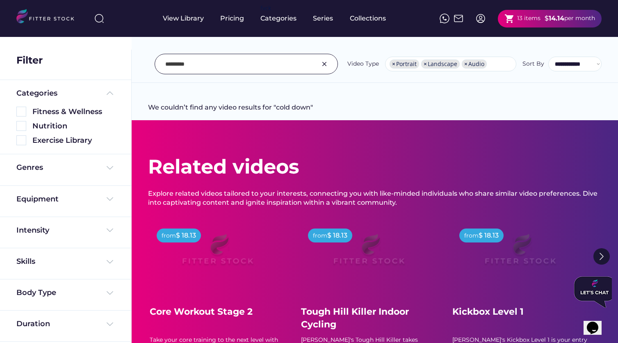
click at [198, 63] on input "input" at bounding box center [235, 63] width 141 height 17
type input "*"
type input "*********"
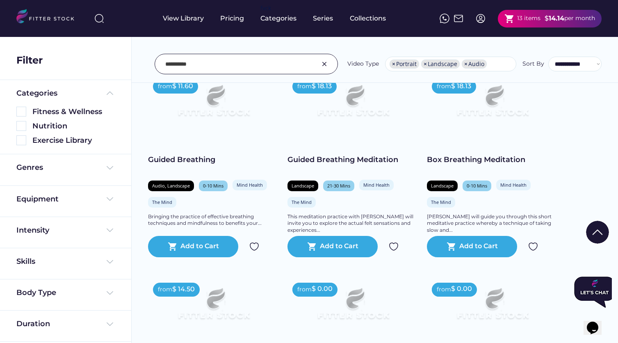
scroll to position [161, 0]
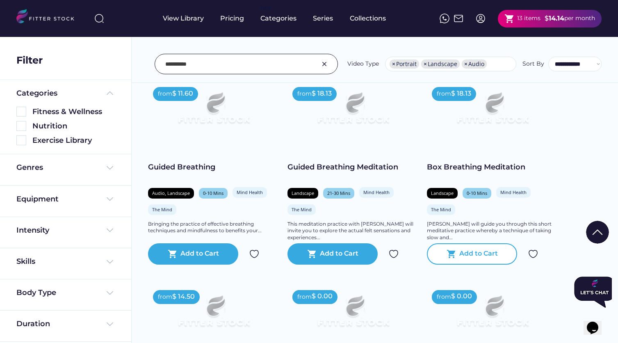
click at [483, 259] on div "Add to Cart" at bounding box center [478, 254] width 39 height 10
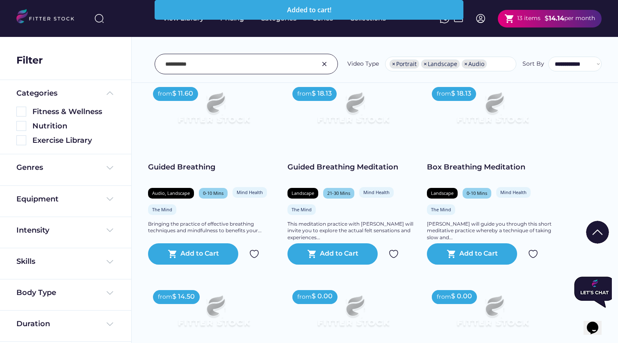
click at [200, 64] on input "input" at bounding box center [235, 63] width 141 height 17
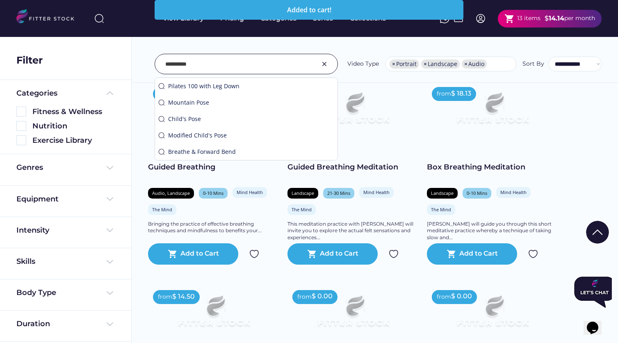
click at [200, 64] on input "input" at bounding box center [235, 63] width 141 height 17
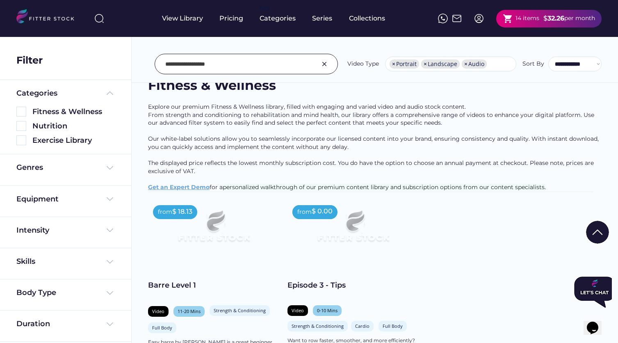
scroll to position [36, 0]
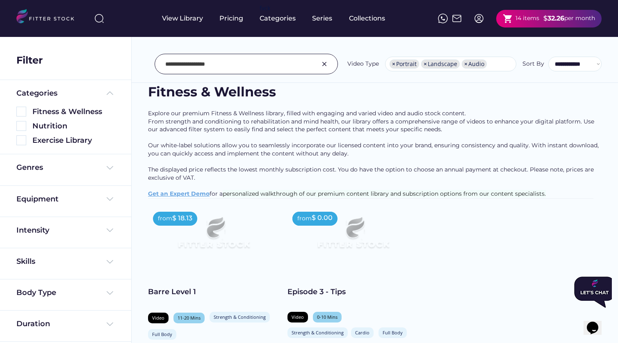
click at [222, 62] on input "input" at bounding box center [235, 63] width 141 height 17
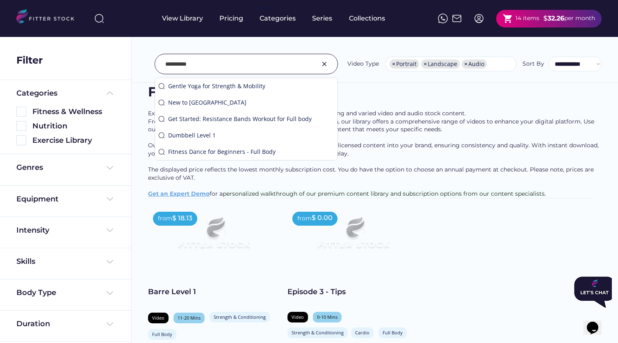
type input "*********"
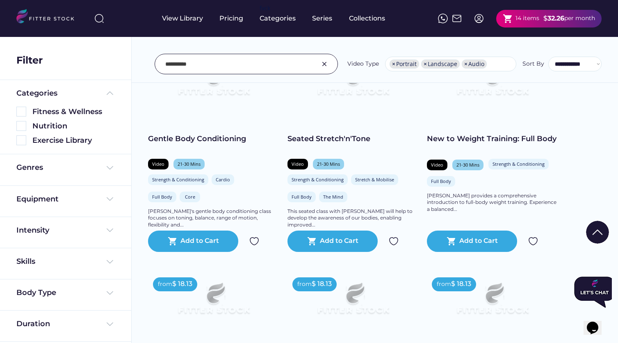
scroll to position [1064, 0]
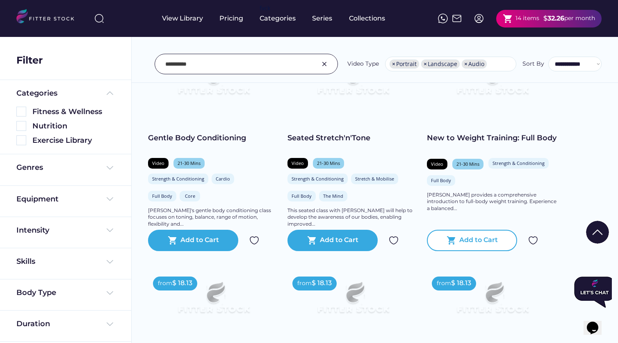
click at [484, 245] on div "Add to Cart" at bounding box center [478, 240] width 39 height 10
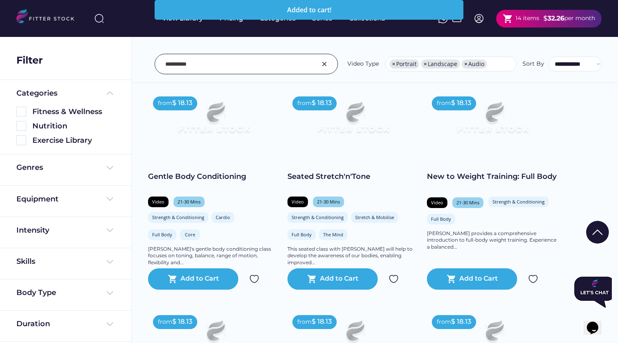
scroll to position [1023, 0]
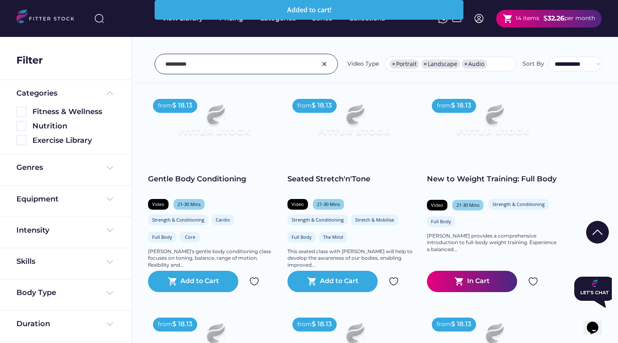
click at [467, 136] on img at bounding box center [492, 123] width 105 height 59
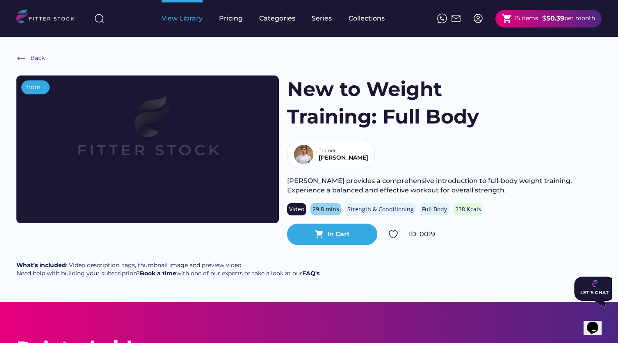
click at [181, 21] on div "View Library" at bounding box center [182, 18] width 41 height 9
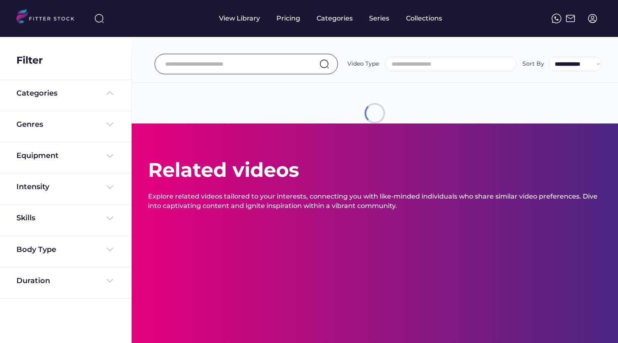
select select
select select "**********"
type input "*********"
select select "**********"
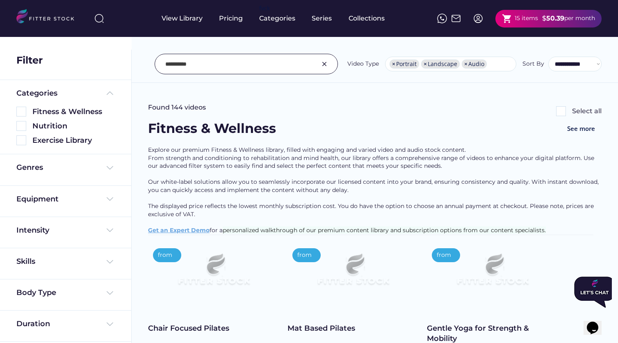
drag, startPoint x: 198, startPoint y: 66, endPoint x: 144, endPoint y: 57, distance: 54.9
click at [144, 57] on div "**********" at bounding box center [375, 46] width 486 height 74
click at [208, 65] on input "input" at bounding box center [235, 63] width 141 height 17
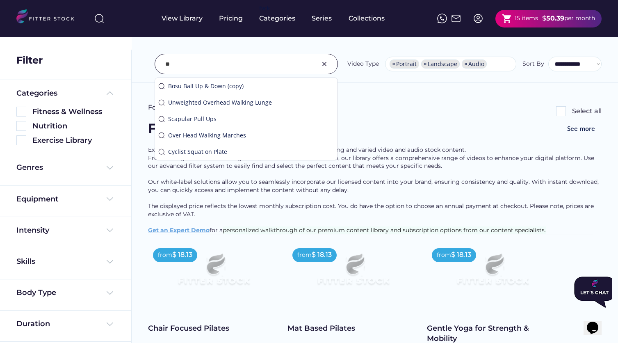
type input "*"
type input "**********"
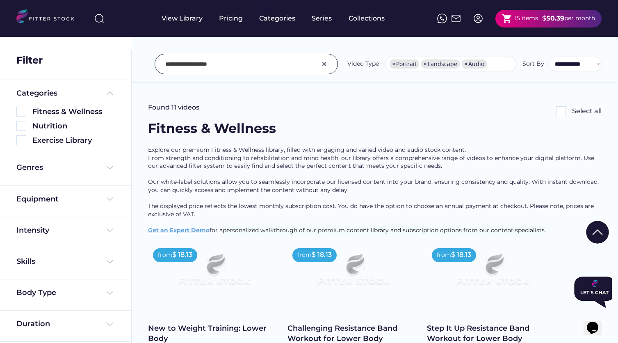
scroll to position [100, 0]
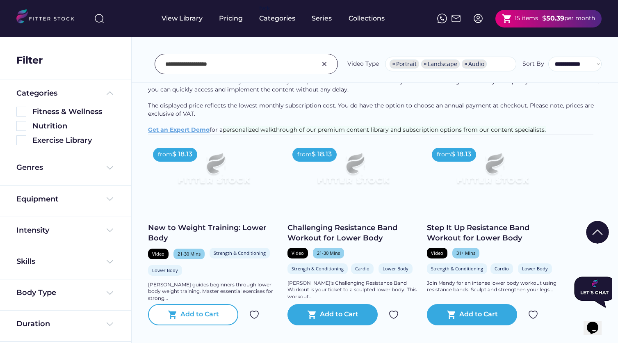
click at [193, 318] on div "Add to Cart" at bounding box center [199, 315] width 39 height 10
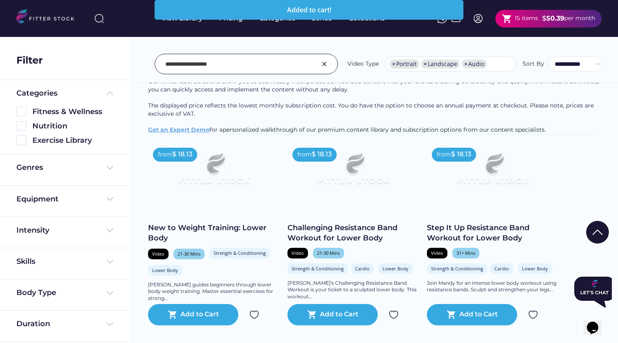
click at [326, 64] on img at bounding box center [324, 64] width 10 height 10
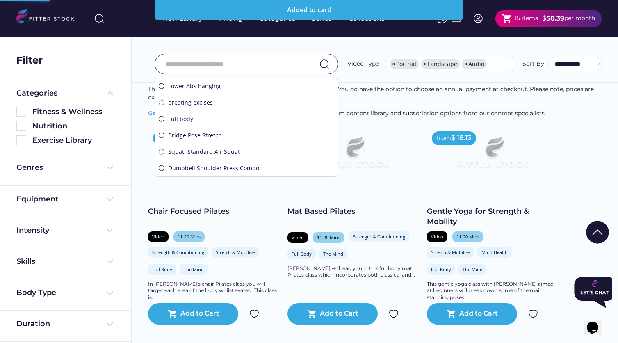
click at [229, 66] on input "input" at bounding box center [235, 63] width 141 height 17
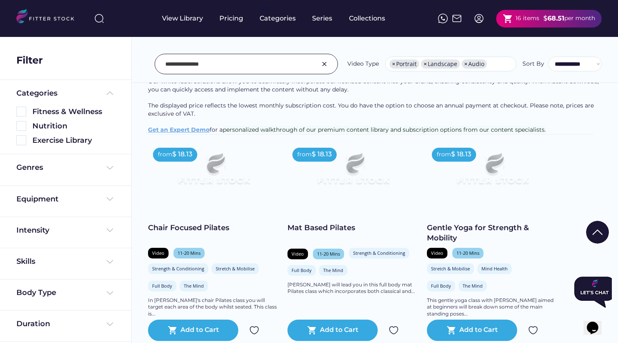
click at [274, 67] on input "input" at bounding box center [235, 63] width 141 height 17
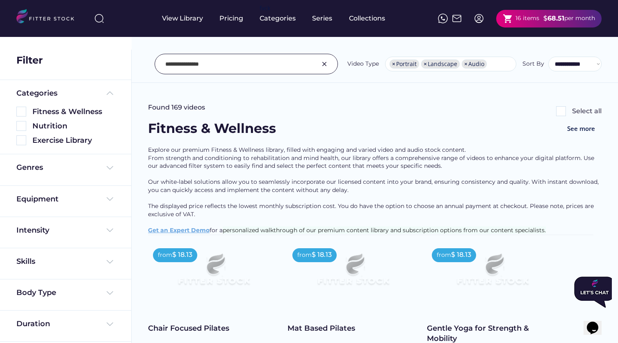
scroll to position [0, 0]
click at [210, 63] on input "input" at bounding box center [235, 63] width 141 height 17
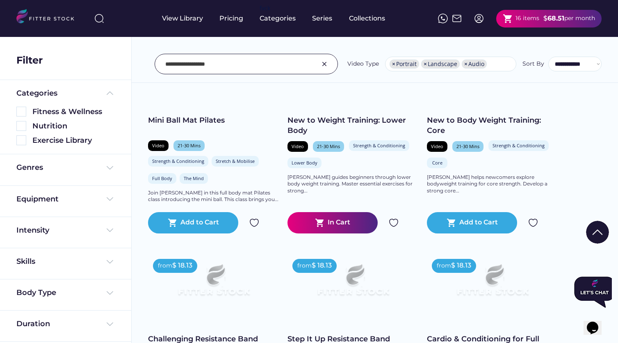
scroll to position [224, 0]
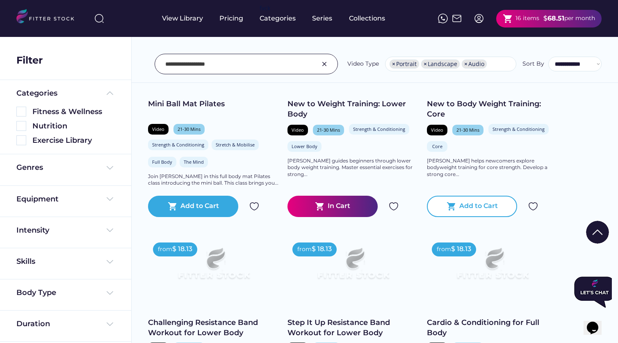
click at [480, 206] on div "shopping_cart Add to Cart" at bounding box center [472, 206] width 90 height 21
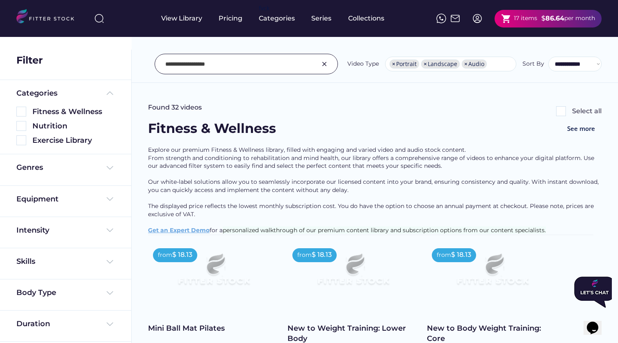
scroll to position [0, 0]
click at [219, 65] on input "input" at bounding box center [235, 63] width 141 height 17
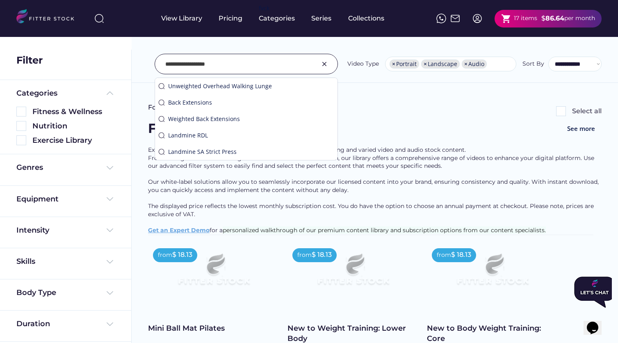
click at [219, 65] on input "input" at bounding box center [235, 63] width 141 height 17
drag, startPoint x: 219, startPoint y: 65, endPoint x: 195, endPoint y: 61, distance: 23.7
click at [195, 62] on input "input" at bounding box center [235, 63] width 141 height 17
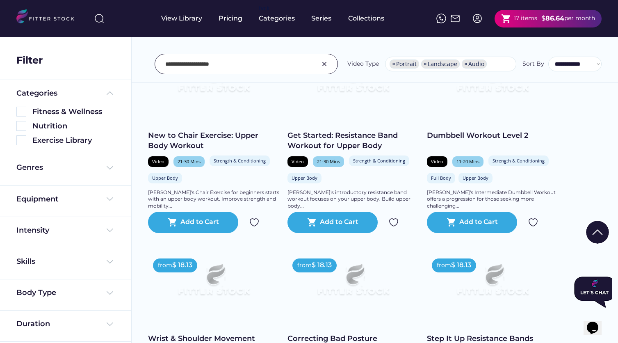
scroll to position [194, 0]
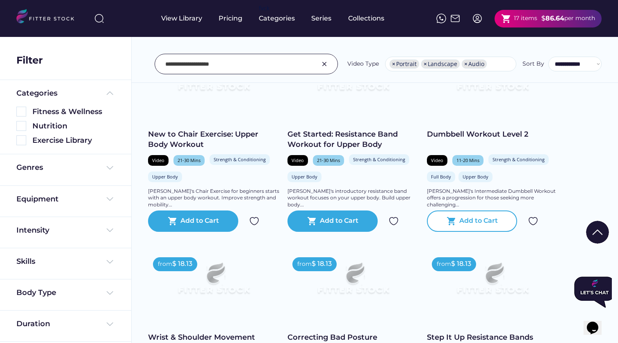
click at [471, 226] on div "Add to Cart" at bounding box center [478, 221] width 39 height 10
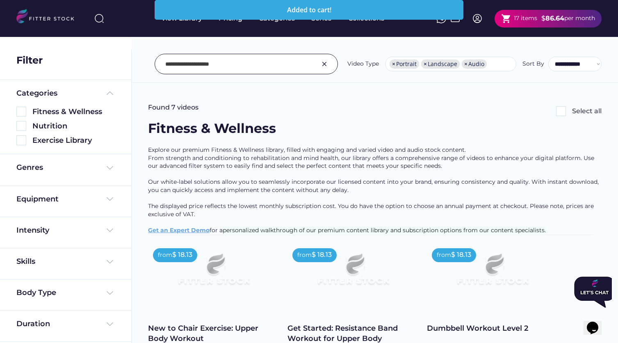
scroll to position [0, 0]
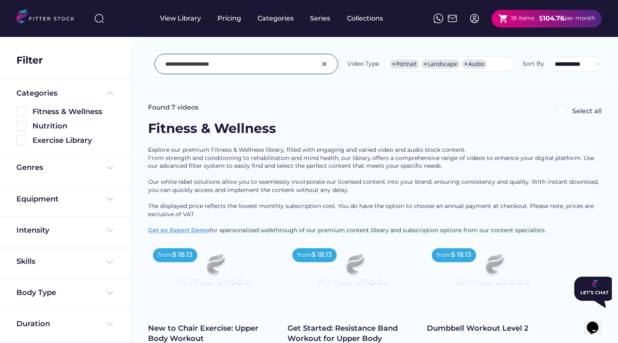
drag, startPoint x: 230, startPoint y: 65, endPoint x: 163, endPoint y: 59, distance: 67.9
click at [162, 59] on div at bounding box center [246, 64] width 183 height 21
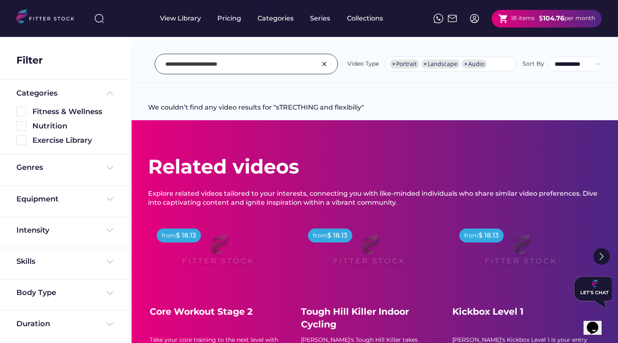
click at [186, 65] on input "input" at bounding box center [235, 63] width 141 height 17
click at [203, 65] on input "input" at bounding box center [235, 63] width 141 height 17
click at [198, 65] on input "input" at bounding box center [235, 63] width 141 height 17
click at [223, 64] on input "input" at bounding box center [235, 63] width 141 height 17
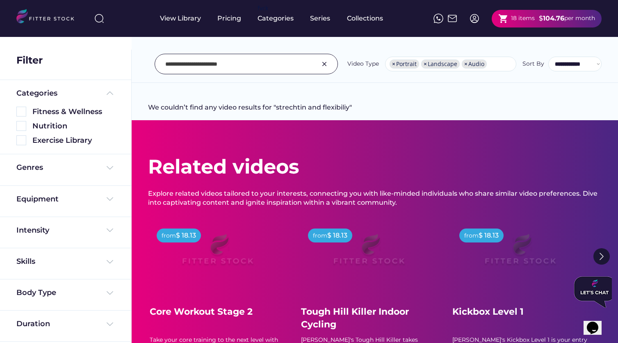
click at [181, 65] on input "input" at bounding box center [235, 63] width 141 height 17
click at [192, 65] on input "input" at bounding box center [235, 63] width 141 height 17
click at [279, 67] on input "input" at bounding box center [235, 63] width 141 height 17
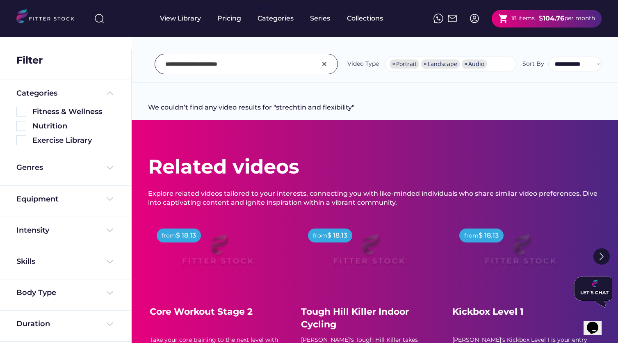
drag, startPoint x: 279, startPoint y: 67, endPoint x: 144, endPoint y: 60, distance: 135.9
click at [143, 61] on div "**********" at bounding box center [375, 46] width 486 height 74
drag, startPoint x: 201, startPoint y: 64, endPoint x: 152, endPoint y: 63, distance: 49.2
click at [152, 64] on div "**********" at bounding box center [375, 64] width 454 height 21
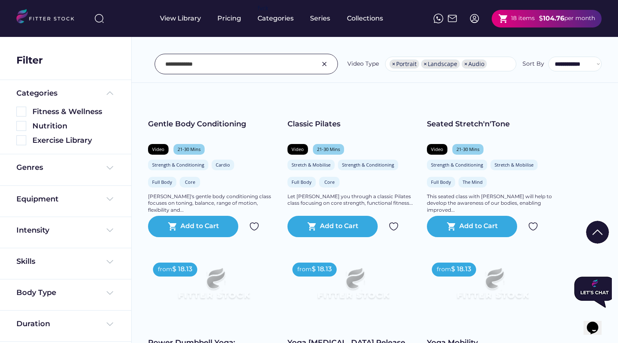
scroll to position [419, 0]
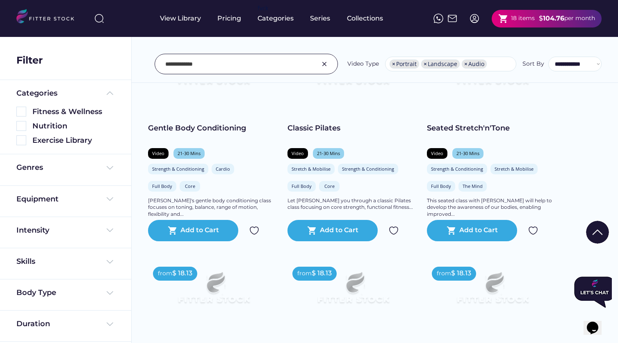
click at [170, 65] on input "input" at bounding box center [235, 63] width 141 height 17
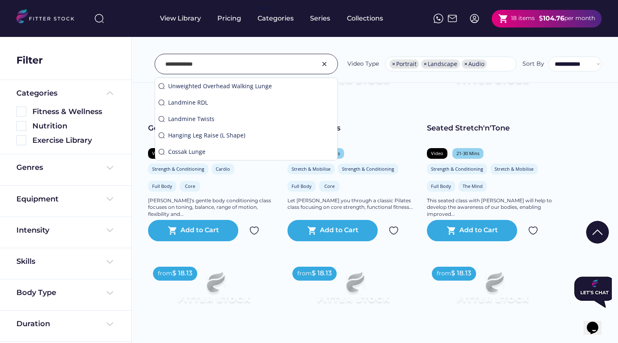
click at [168, 66] on input "input" at bounding box center [235, 63] width 141 height 17
drag, startPoint x: 217, startPoint y: 66, endPoint x: 189, endPoint y: 66, distance: 27.5
click at [189, 66] on input "input" at bounding box center [235, 63] width 141 height 17
type input "**********"
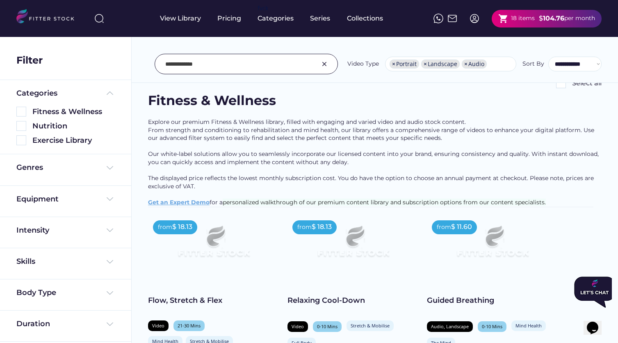
scroll to position [39, 0]
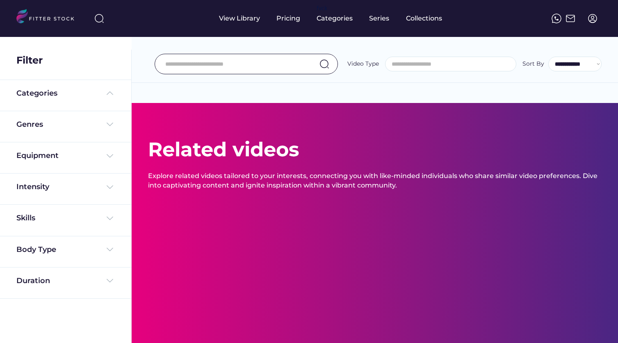
select select
select select "**********"
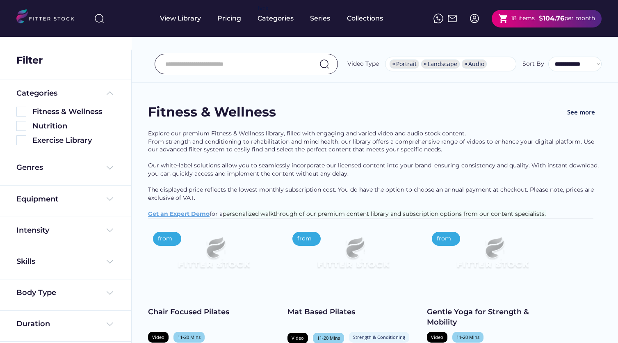
click at [228, 69] on input "input" at bounding box center [235, 63] width 141 height 17
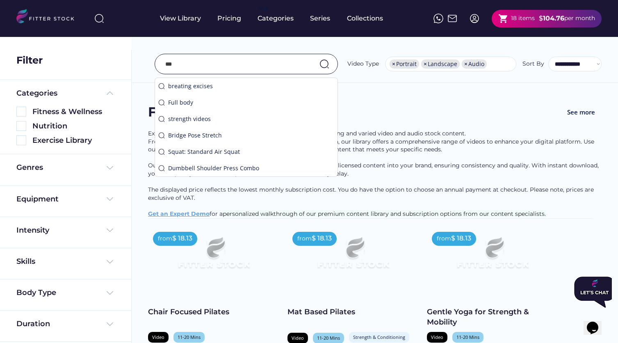
click at [216, 69] on input "input" at bounding box center [235, 63] width 141 height 17
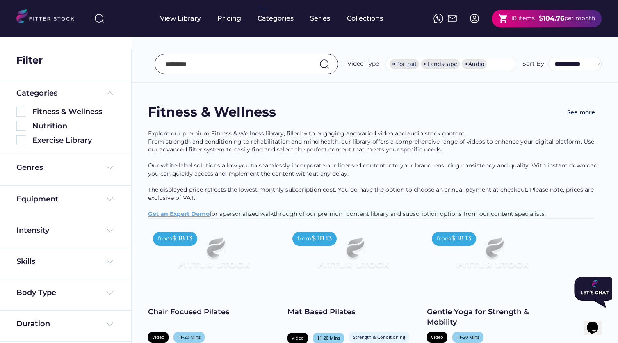
type input "**********"
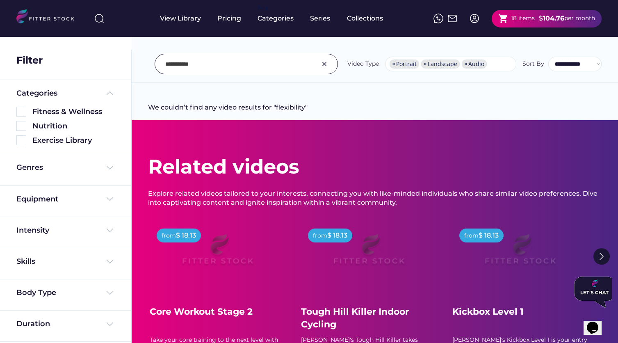
click at [195, 65] on input "input" at bounding box center [235, 63] width 141 height 17
click at [191, 60] on input "input" at bounding box center [235, 63] width 141 height 17
click at [187, 65] on input "input" at bounding box center [235, 63] width 141 height 17
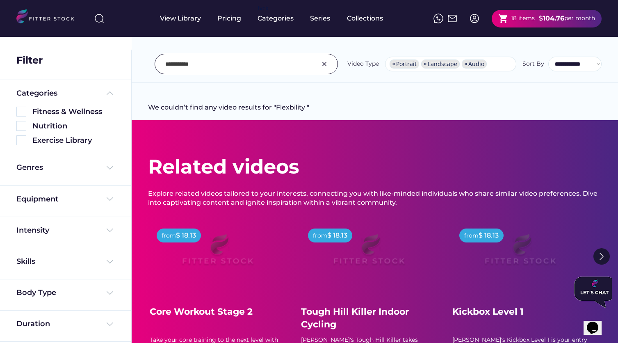
click at [200, 64] on input "input" at bounding box center [235, 63] width 141 height 17
type input "*"
type input "*******"
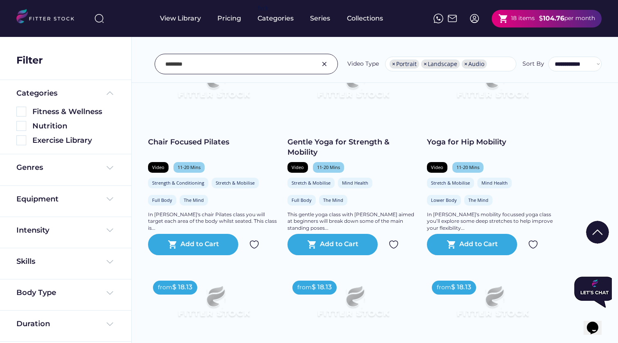
scroll to position [186, 0]
click at [491, 249] on div "Add to Cart" at bounding box center [478, 244] width 39 height 10
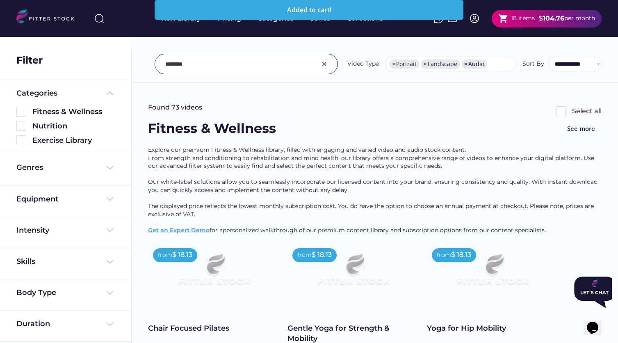
scroll to position [0, 0]
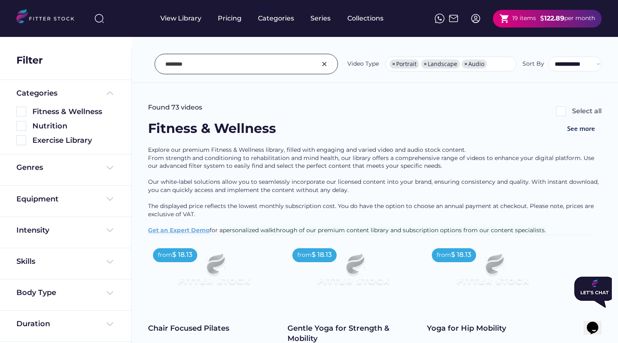
click at [327, 67] on img at bounding box center [324, 64] width 10 height 10
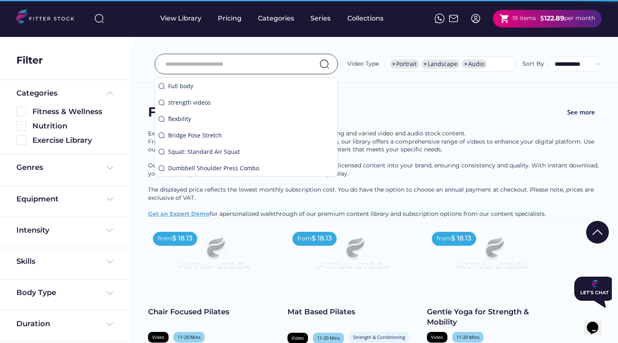
scroll to position [65, 0]
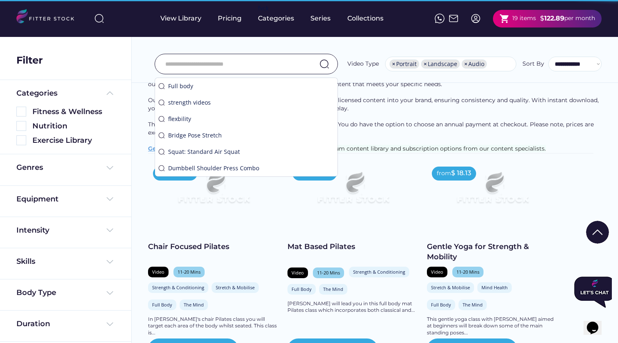
click at [485, 260] on div "Gentle Yoga for Strength & Mobility" at bounding box center [492, 252] width 131 height 21
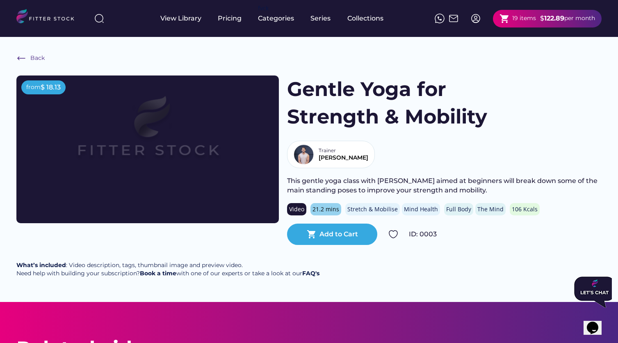
click at [530, 18] on div "19 items" at bounding box center [524, 18] width 24 height 8
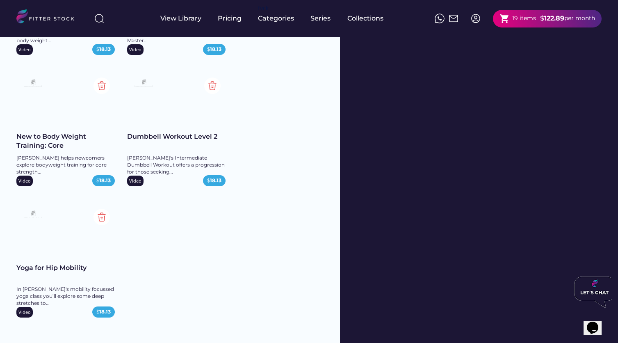
scroll to position [1096, 0]
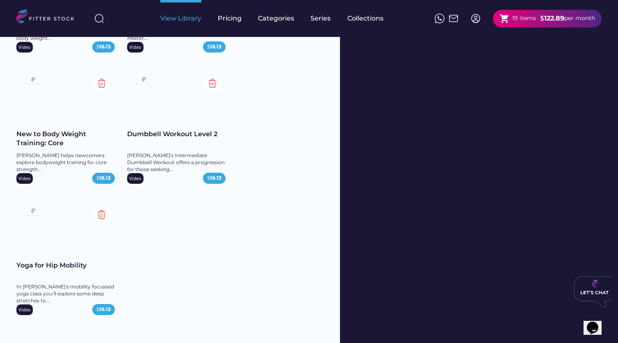
click at [179, 19] on div "View Library" at bounding box center [180, 18] width 41 height 9
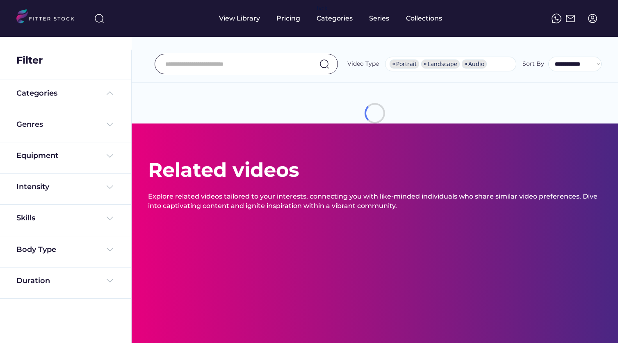
select select "**********"
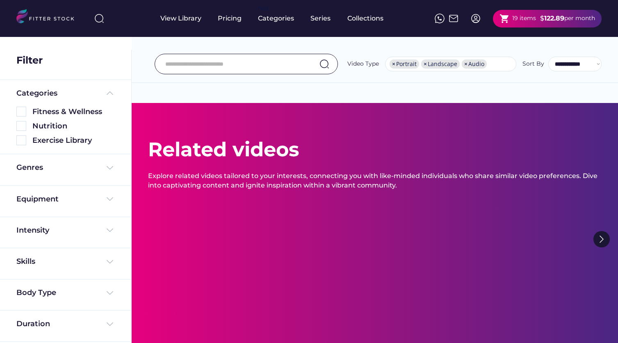
scroll to position [11, 0]
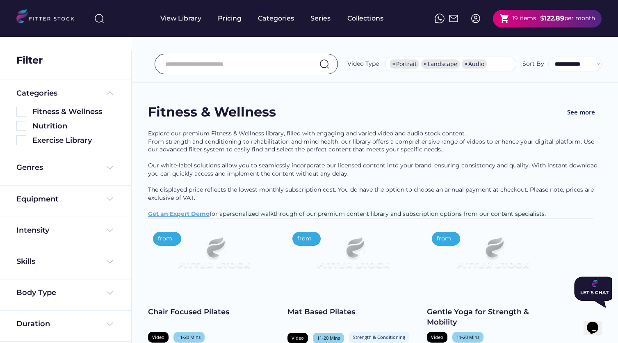
click at [204, 68] on input "input" at bounding box center [235, 63] width 141 height 17
click at [205, 66] on input "input" at bounding box center [235, 63] width 141 height 17
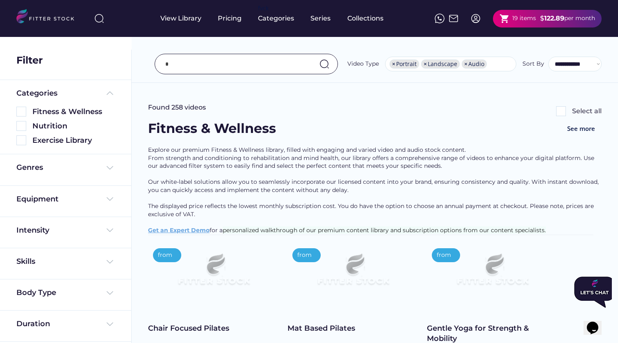
click at [254, 66] on input "input" at bounding box center [235, 63] width 141 height 17
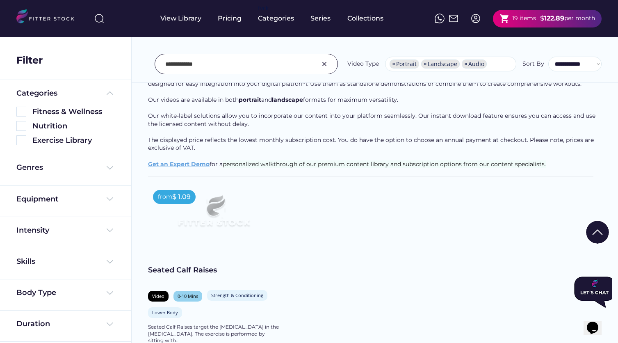
scroll to position [73, 0]
click at [198, 65] on input "input" at bounding box center [235, 63] width 141 height 17
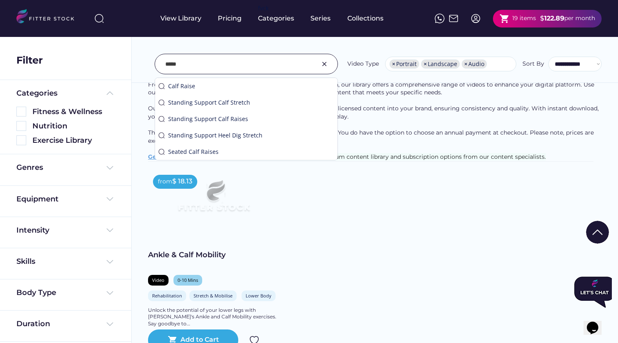
click at [174, 66] on input "input" at bounding box center [235, 63] width 141 height 17
paste input "**********"
type input "**********"
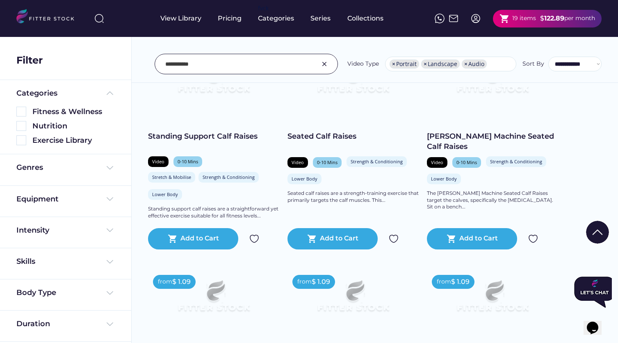
scroll to position [209, 0]
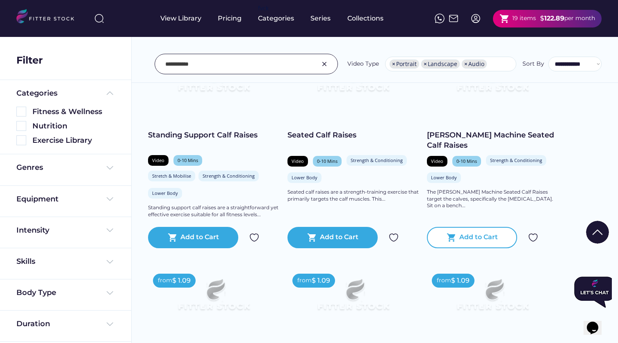
click at [467, 240] on div "shopping_cart Add to Cart" at bounding box center [472, 237] width 90 height 21
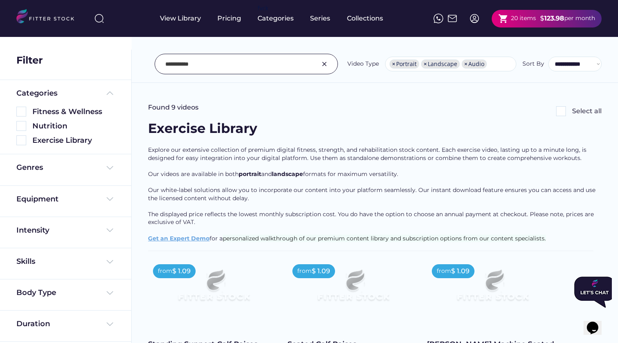
scroll to position [0, 0]
